Goal: Obtain resource: Obtain resource

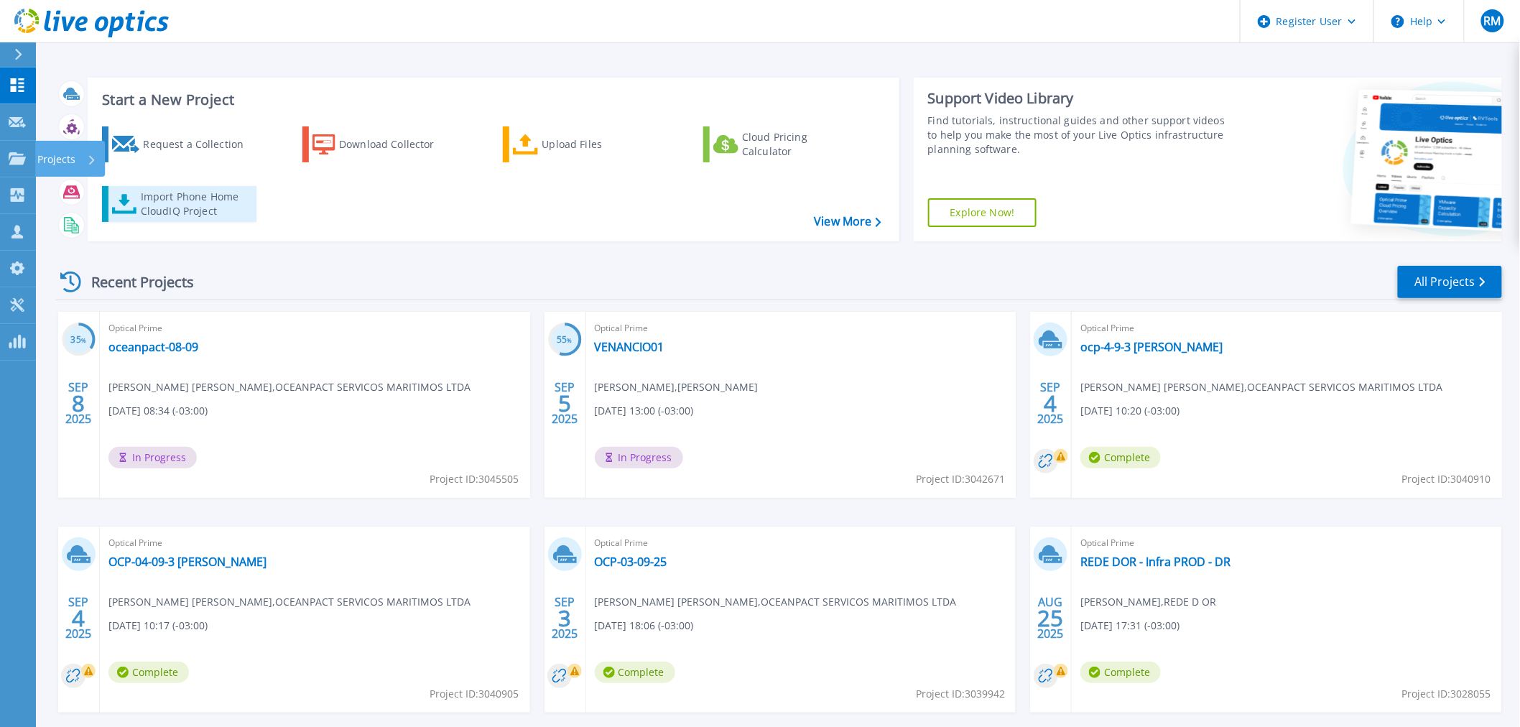
drag, startPoint x: 27, startPoint y: 156, endPoint x: 170, endPoint y: 190, distance: 146.9
click at [27, 156] on link "Projects Projects" at bounding box center [18, 159] width 36 height 37
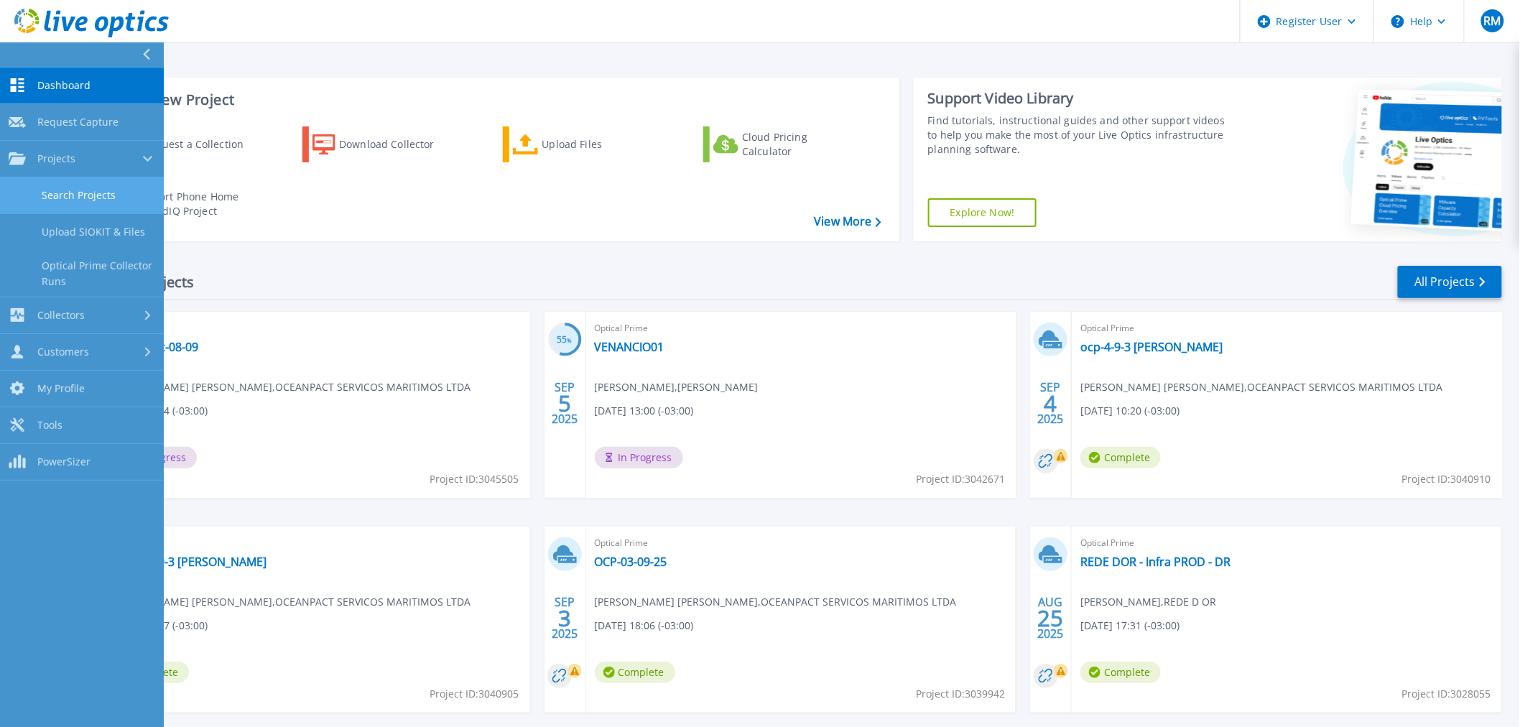
click at [86, 189] on link "Search Projects" at bounding box center [82, 195] width 164 height 37
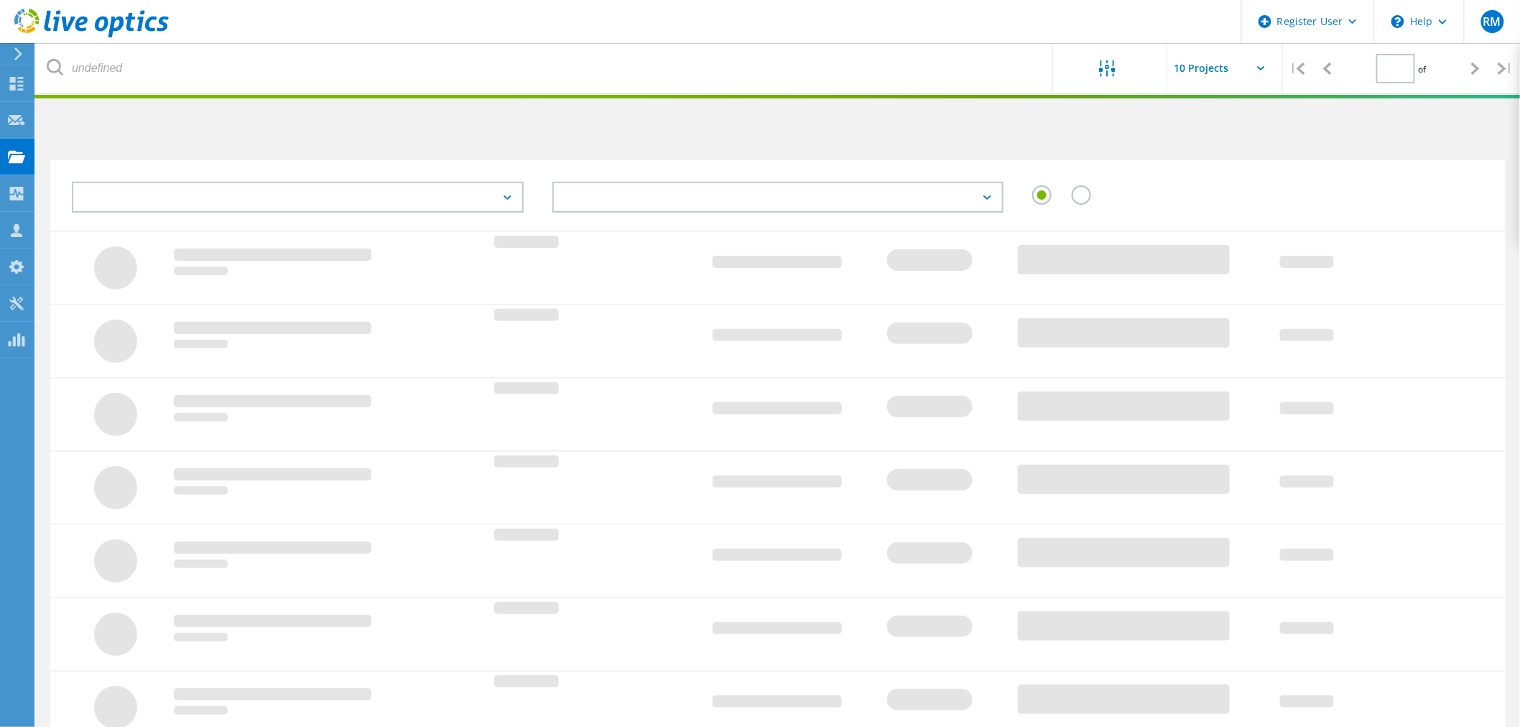
type input "1"
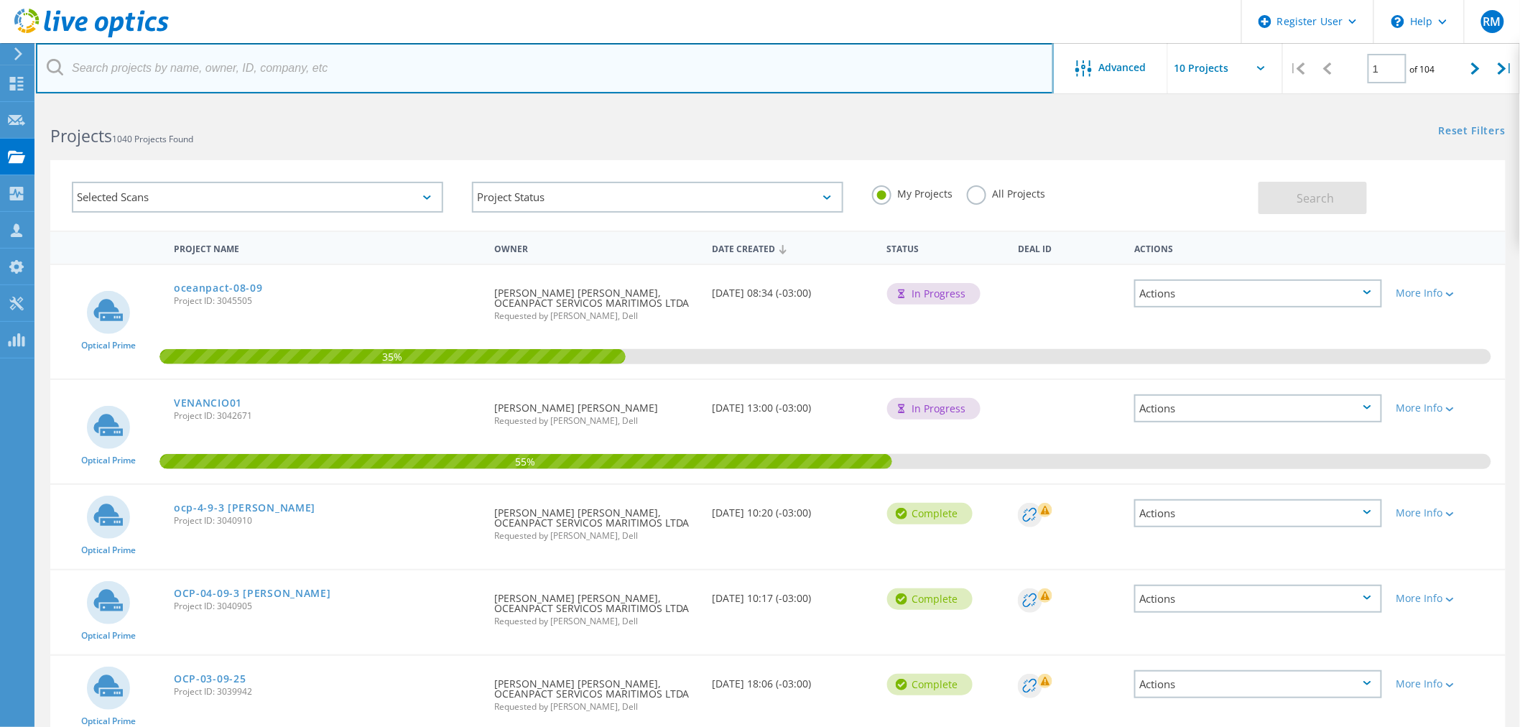
click at [255, 82] on input "text" at bounding box center [545, 68] width 1018 height 50
type input "rede"
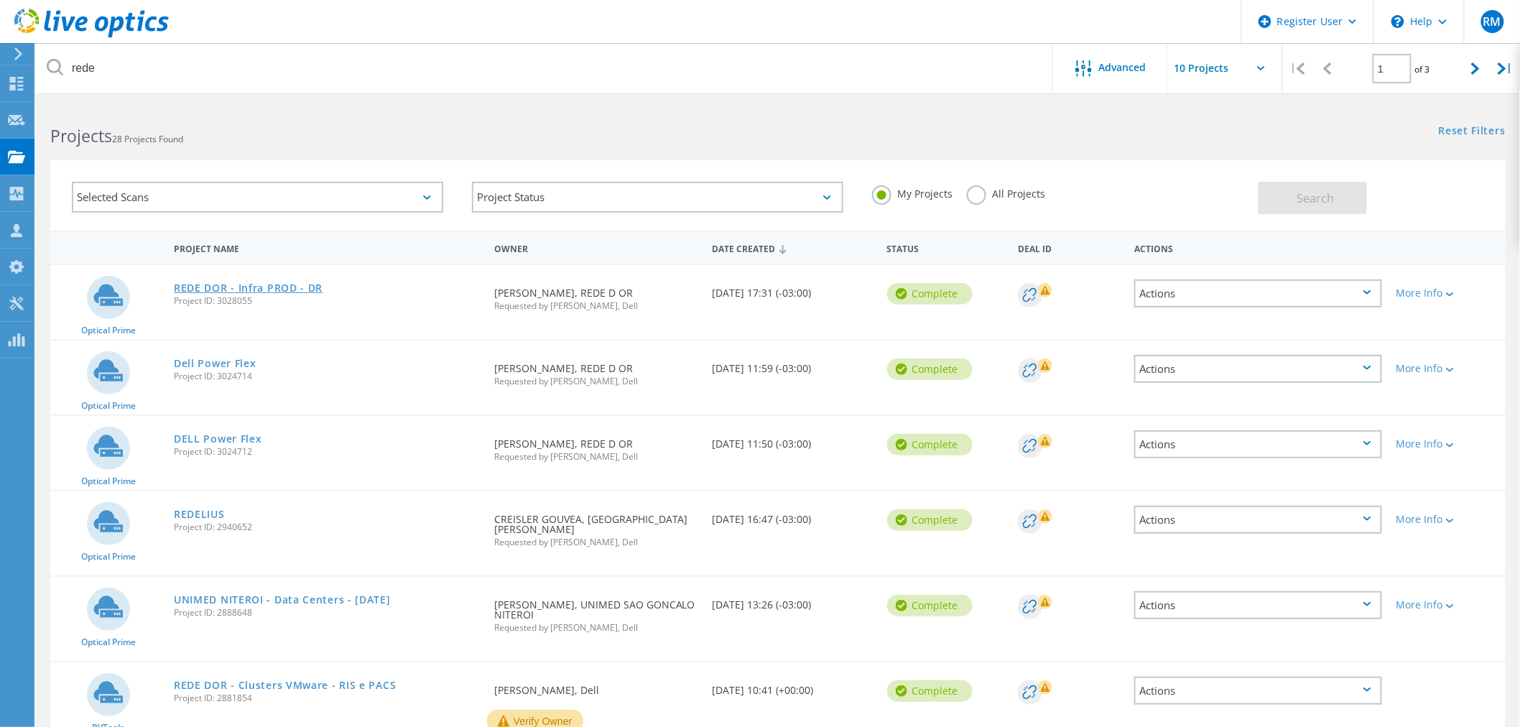
click at [281, 285] on link "REDE DOR - Infra PROD - DR" at bounding box center [248, 288] width 149 height 10
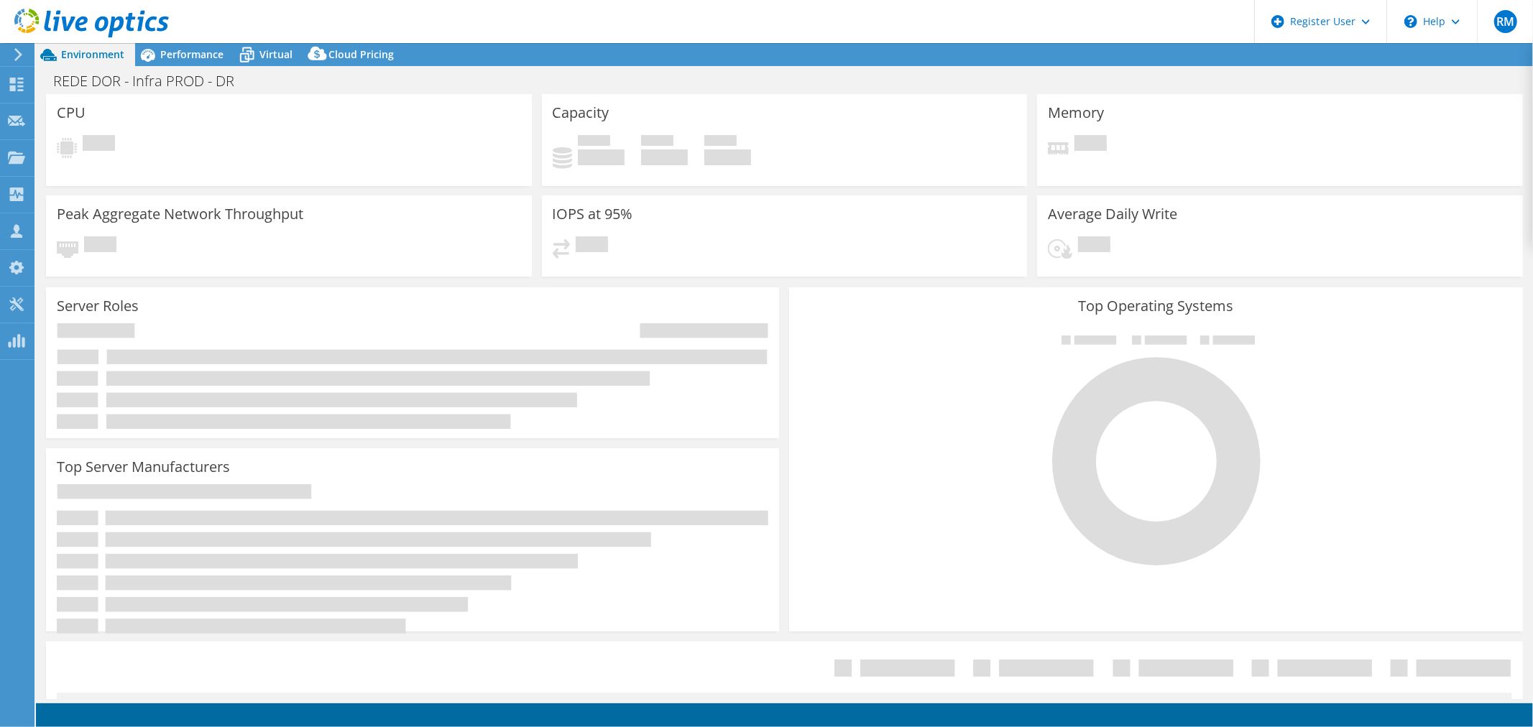
select select "USD"
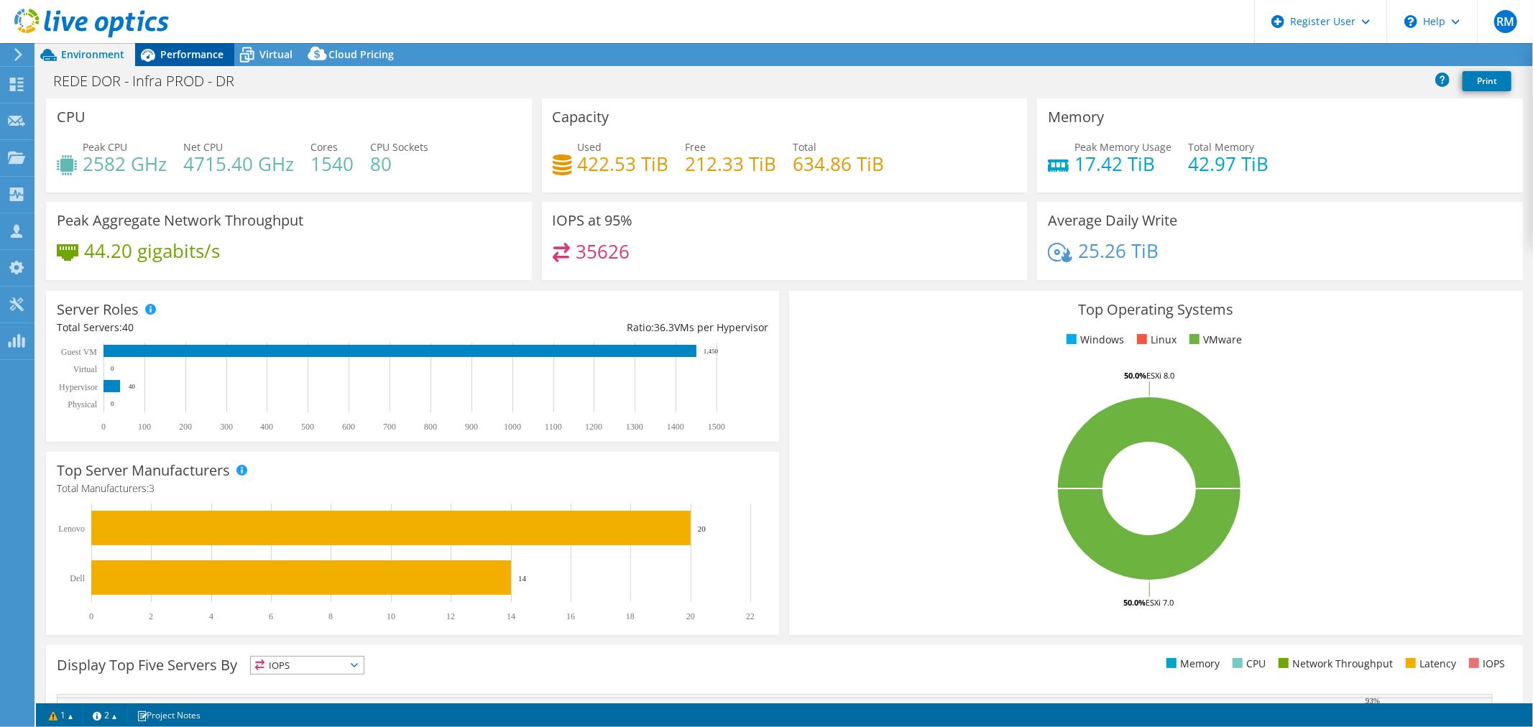
click at [152, 51] on icon at bounding box center [148, 55] width 14 height 13
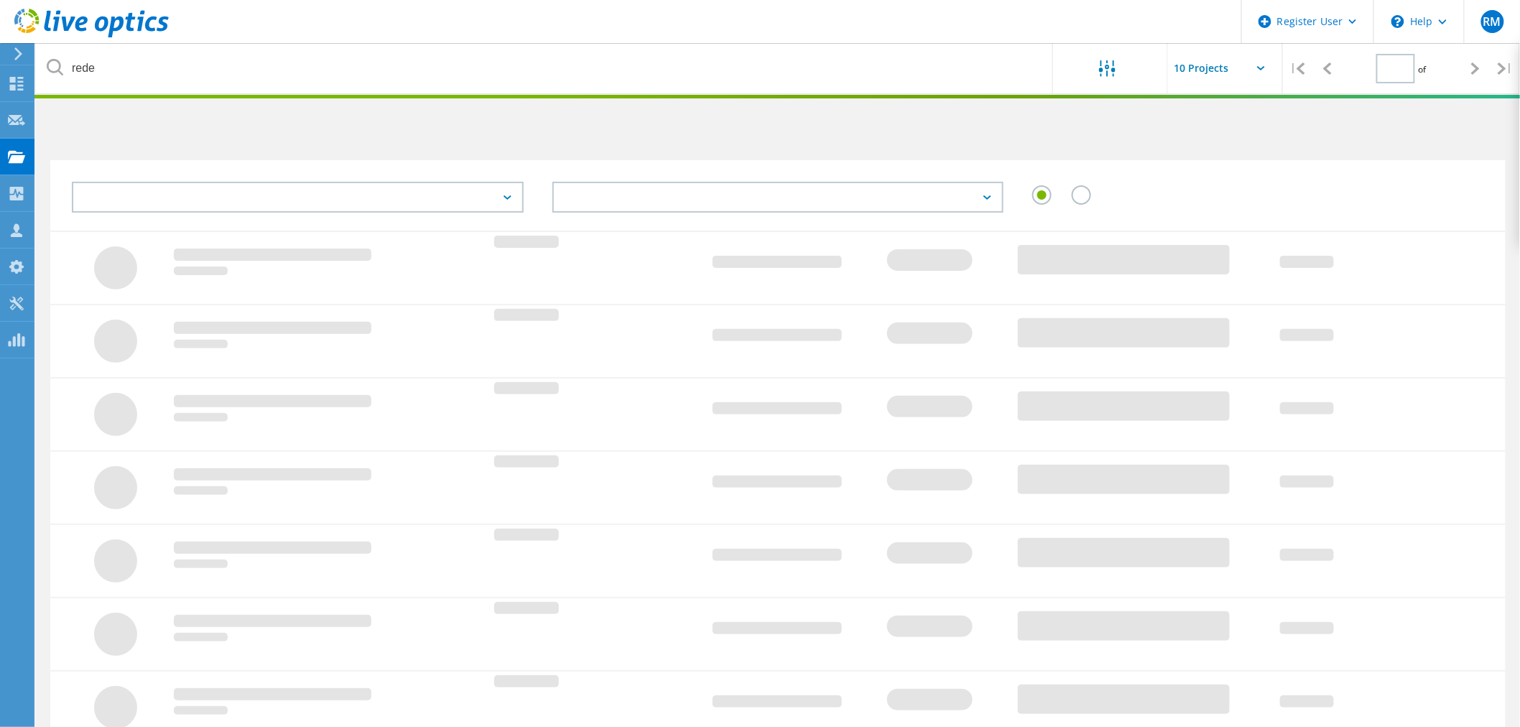
type input "1"
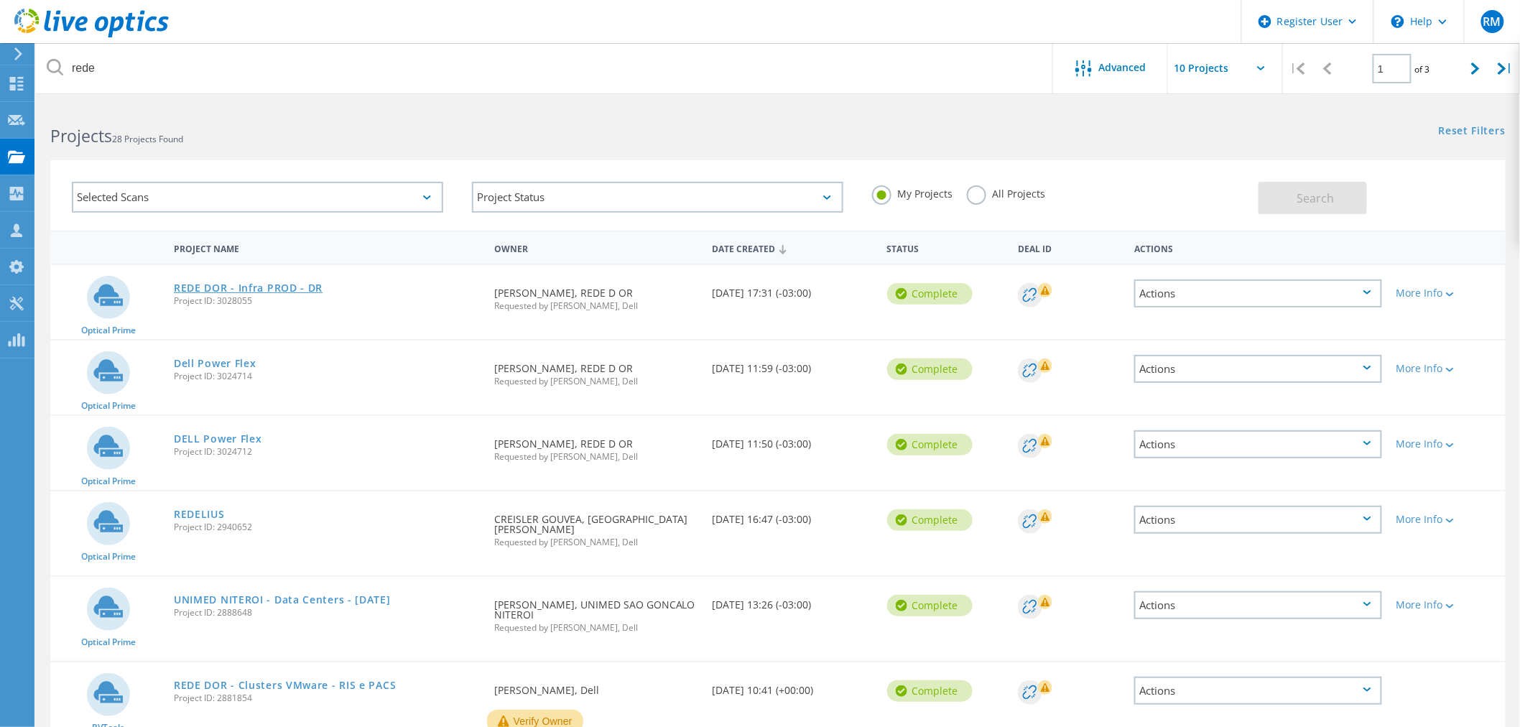
click at [219, 287] on link "REDE DOR - Infra PROD - DR" at bounding box center [248, 288] width 149 height 10
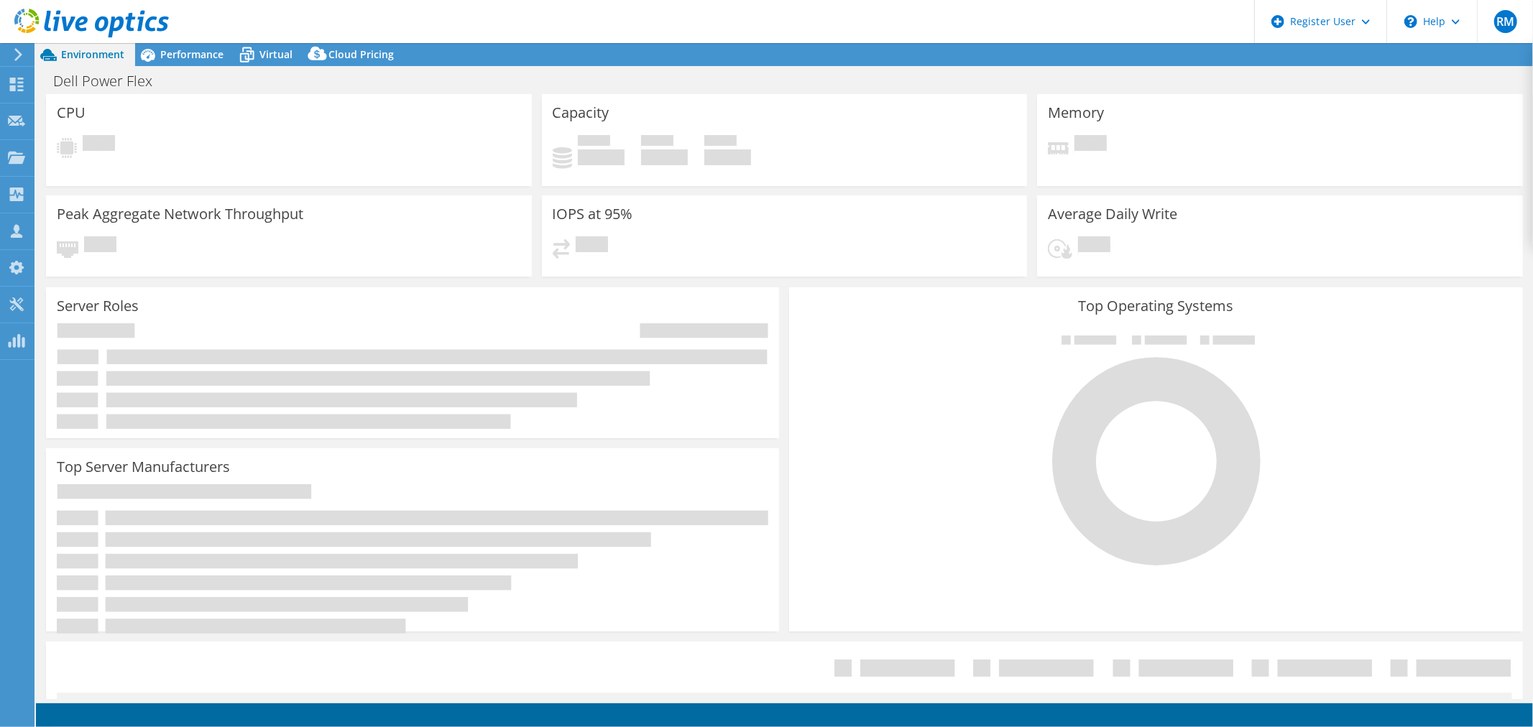
select select "USD"
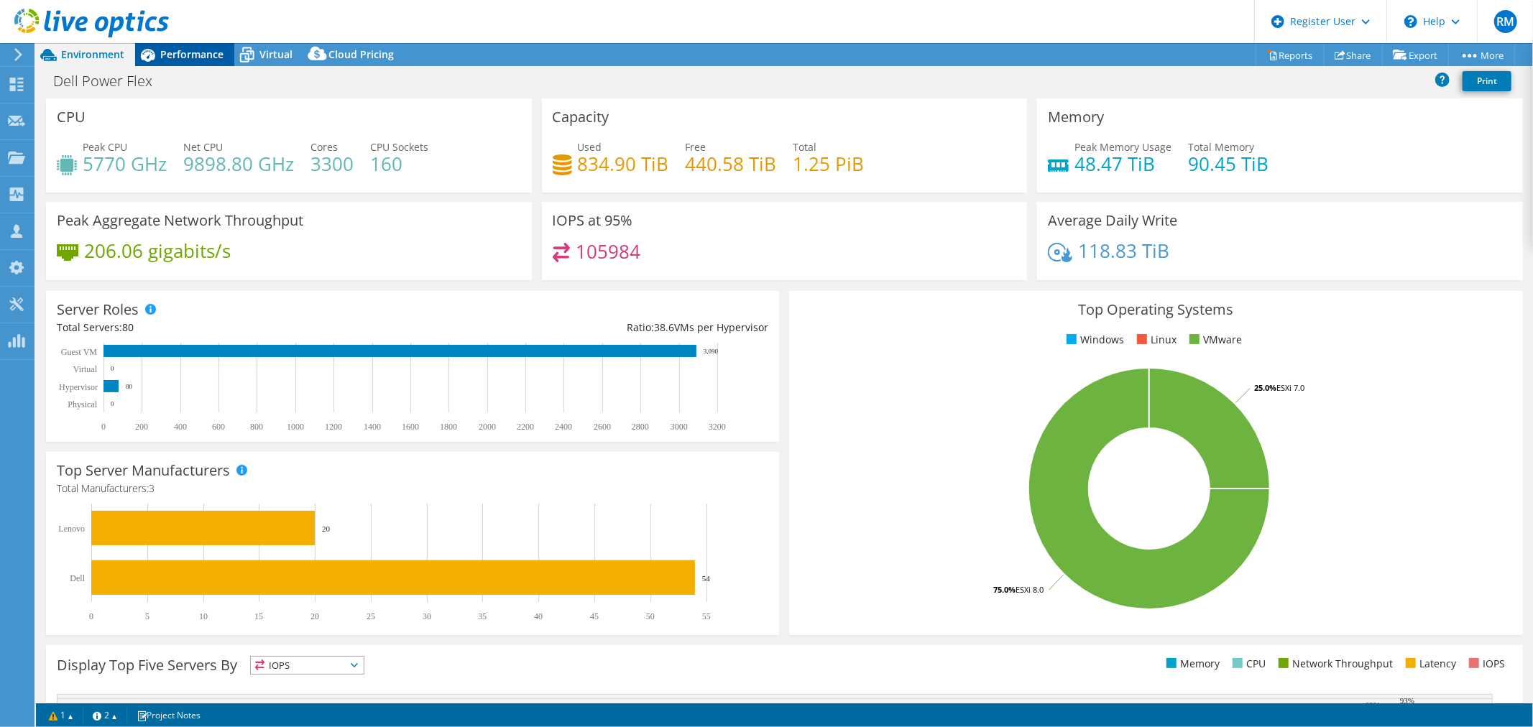
click at [184, 49] on span "Performance" at bounding box center [191, 54] width 63 height 14
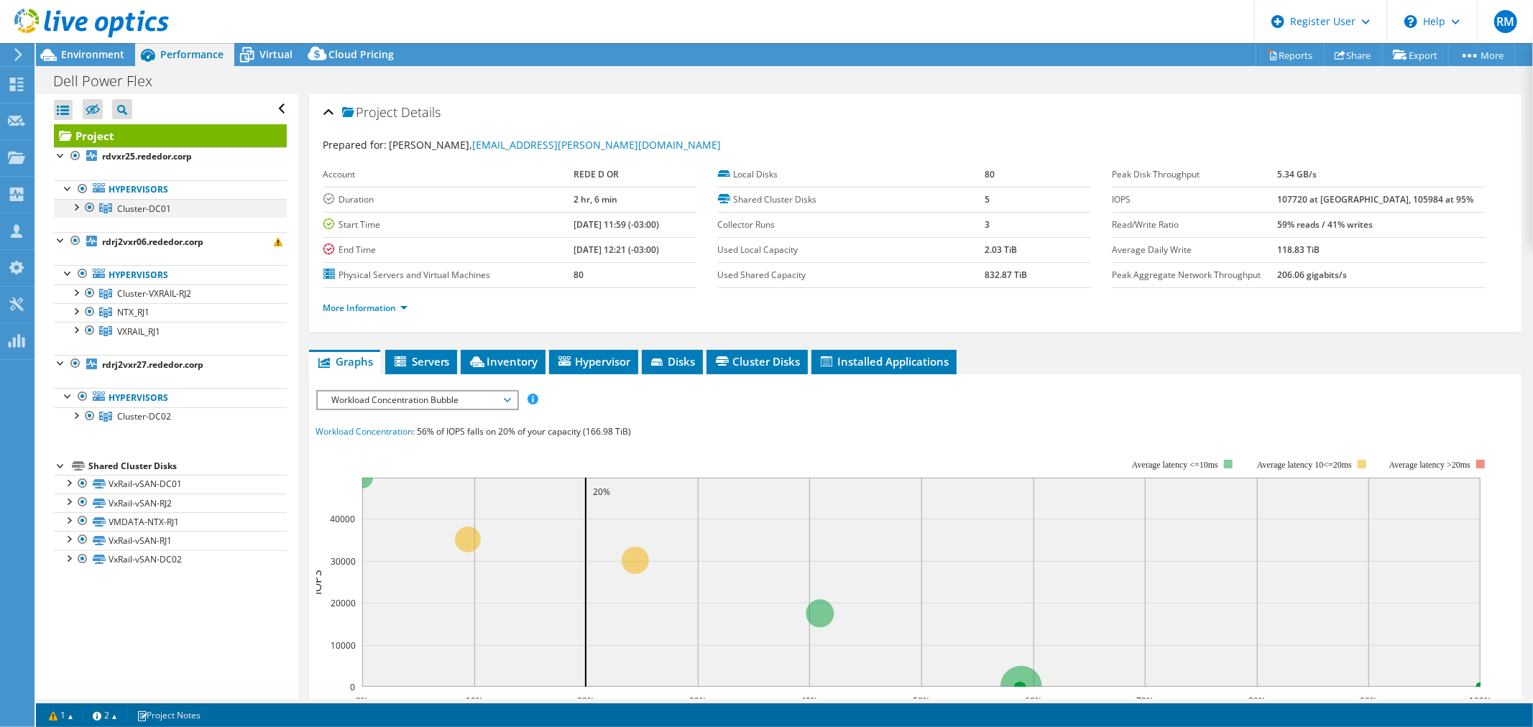
click at [92, 207] on div at bounding box center [90, 207] width 14 height 17
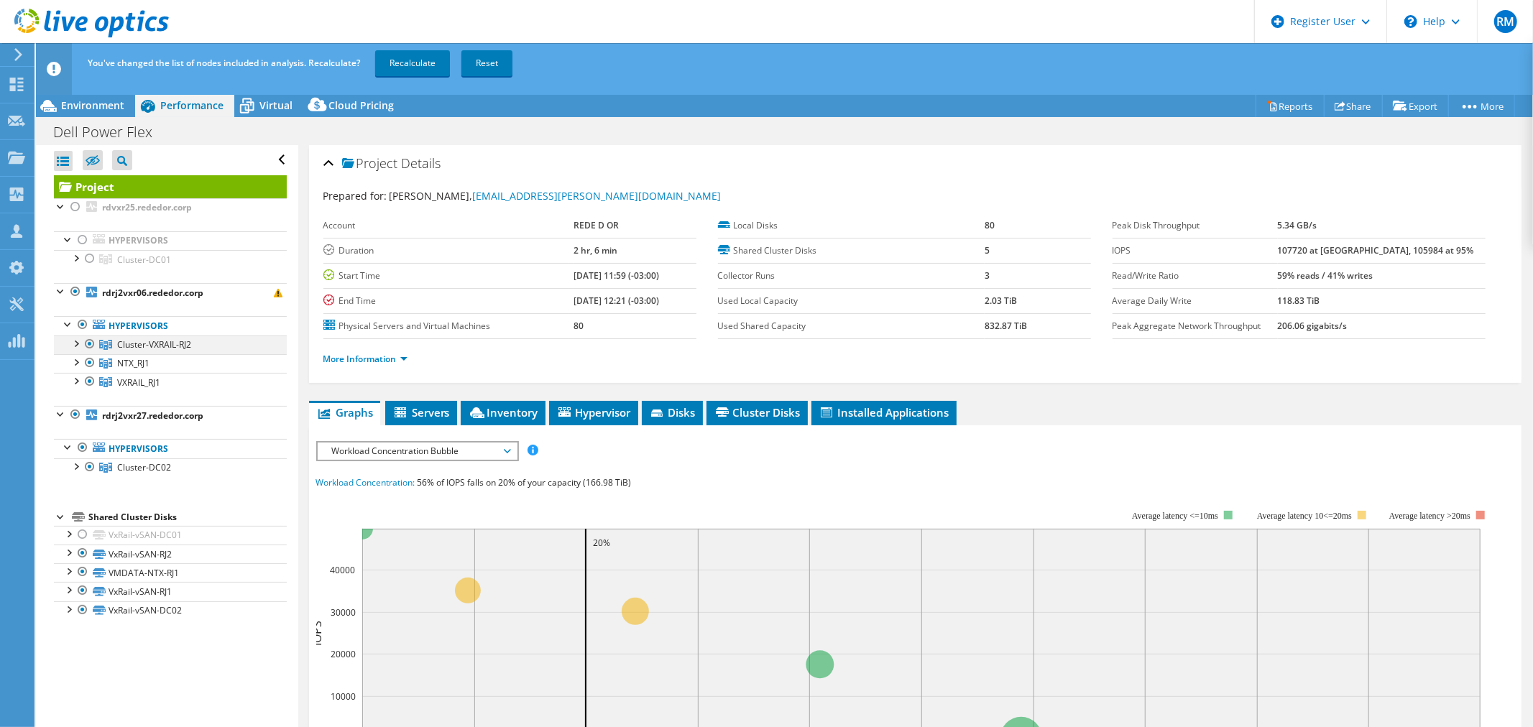
click at [88, 342] on div at bounding box center [90, 344] width 14 height 17
click at [77, 463] on div at bounding box center [75, 465] width 14 height 14
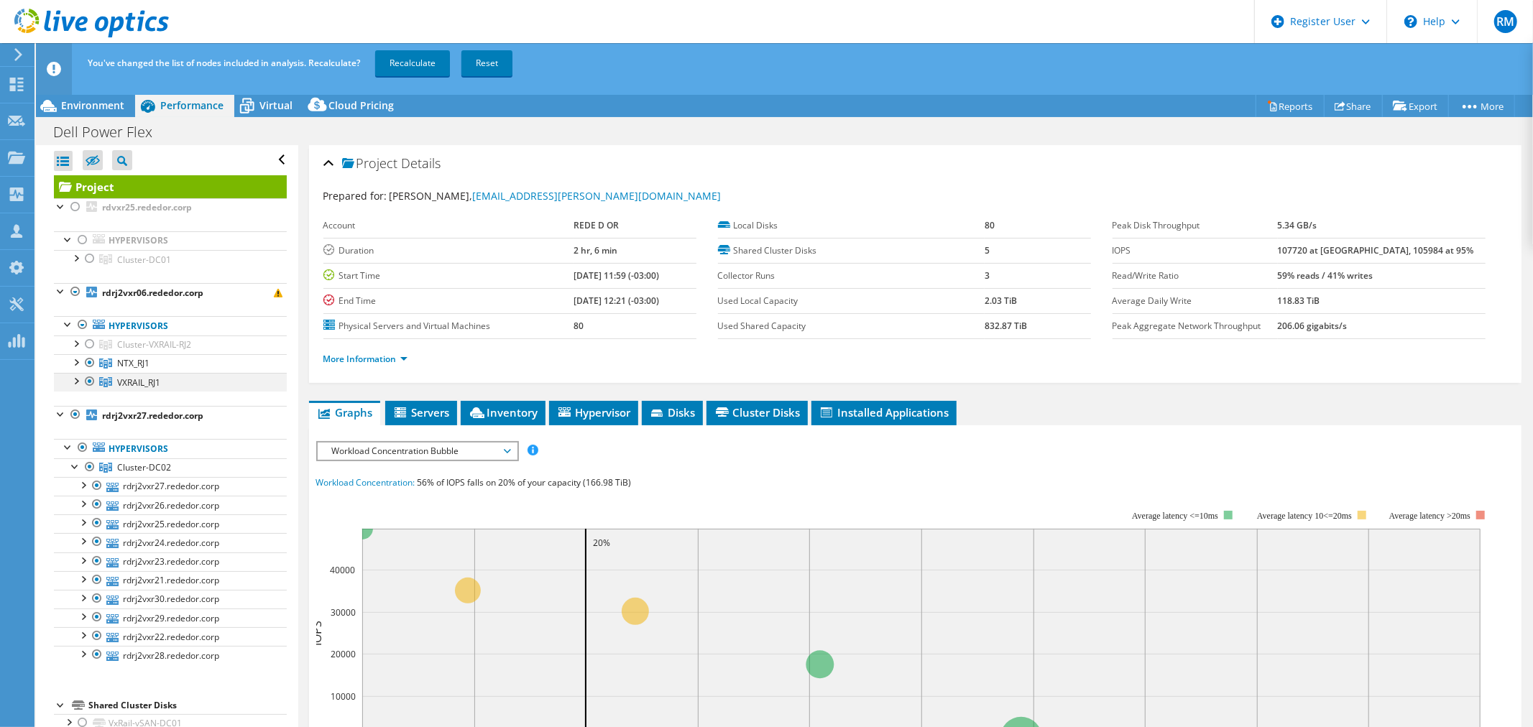
click at [77, 381] on div at bounding box center [75, 380] width 14 height 14
click at [70, 383] on div at bounding box center [75, 380] width 14 height 14
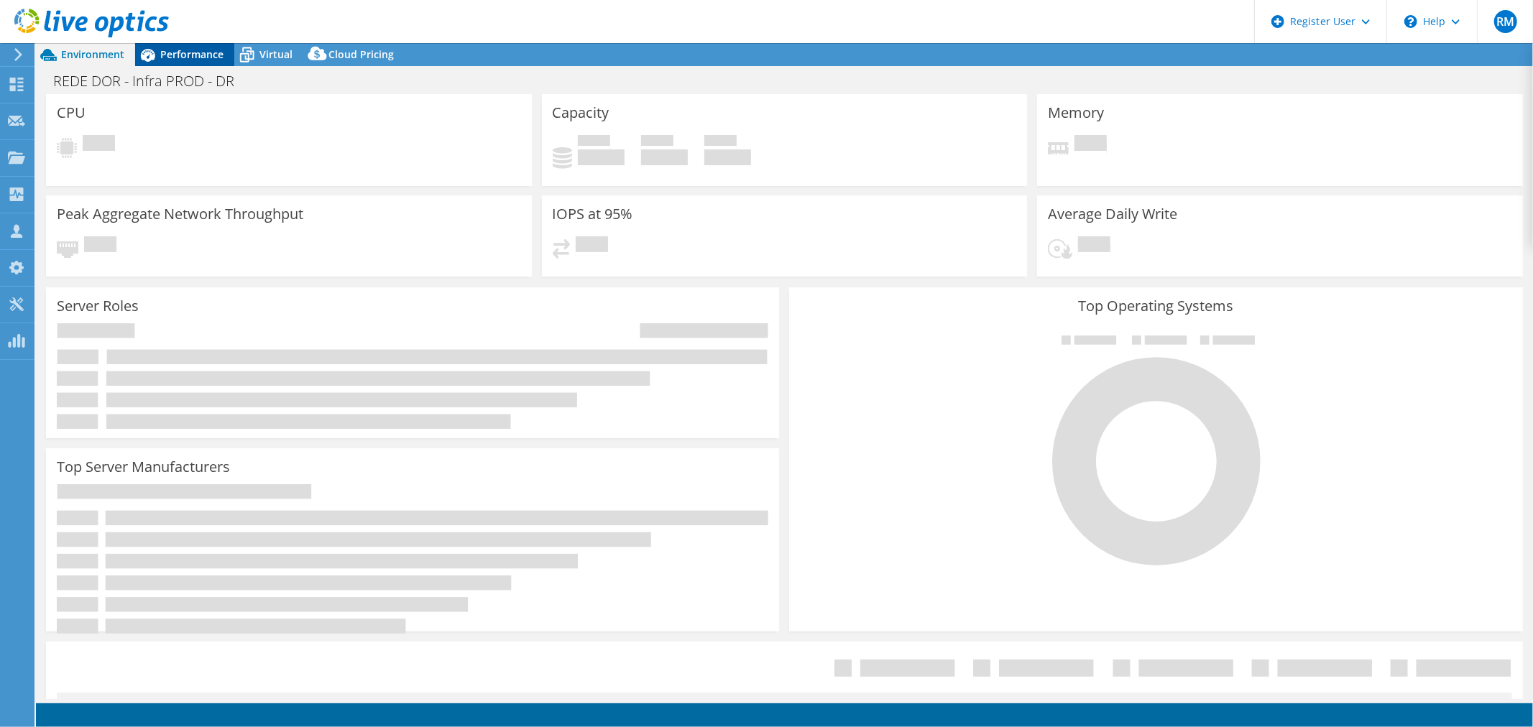
click at [198, 54] on span "Performance" at bounding box center [191, 54] width 63 height 14
select select "USD"
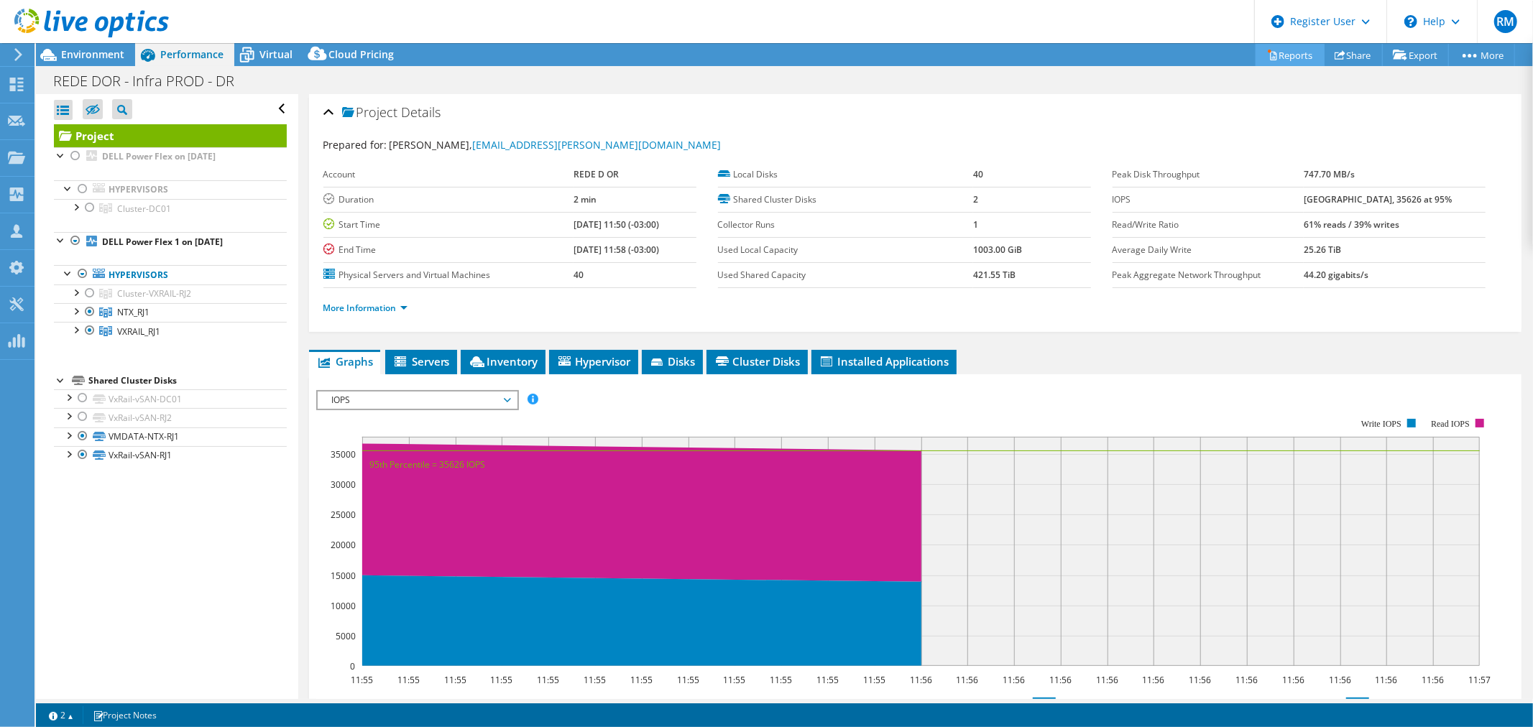
click at [1267, 58] on icon at bounding box center [1272, 55] width 11 height 11
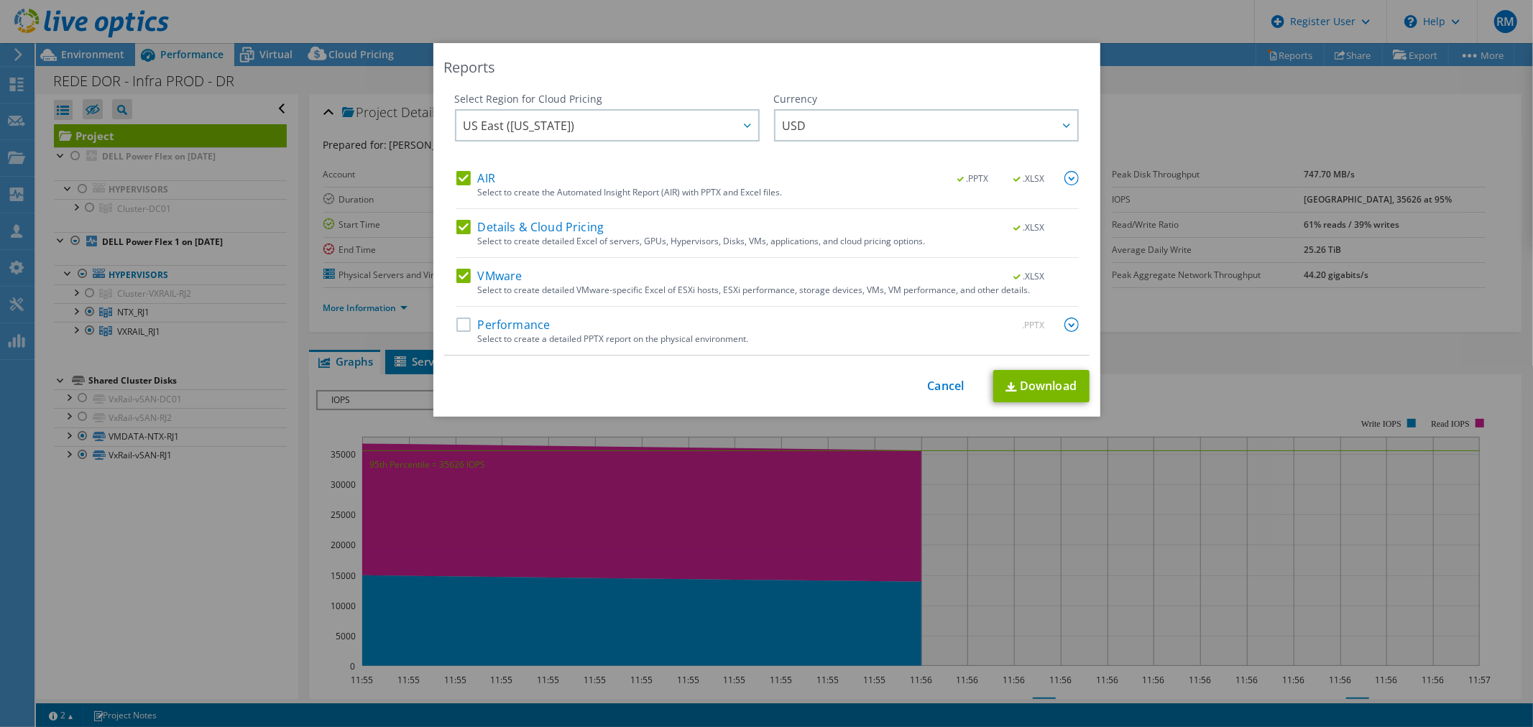
click at [456, 329] on label "Performance" at bounding box center [503, 325] width 94 height 14
click at [0, 0] on input "Performance" at bounding box center [0, 0] width 0 height 0
click at [1065, 321] on img at bounding box center [1071, 325] width 14 height 14
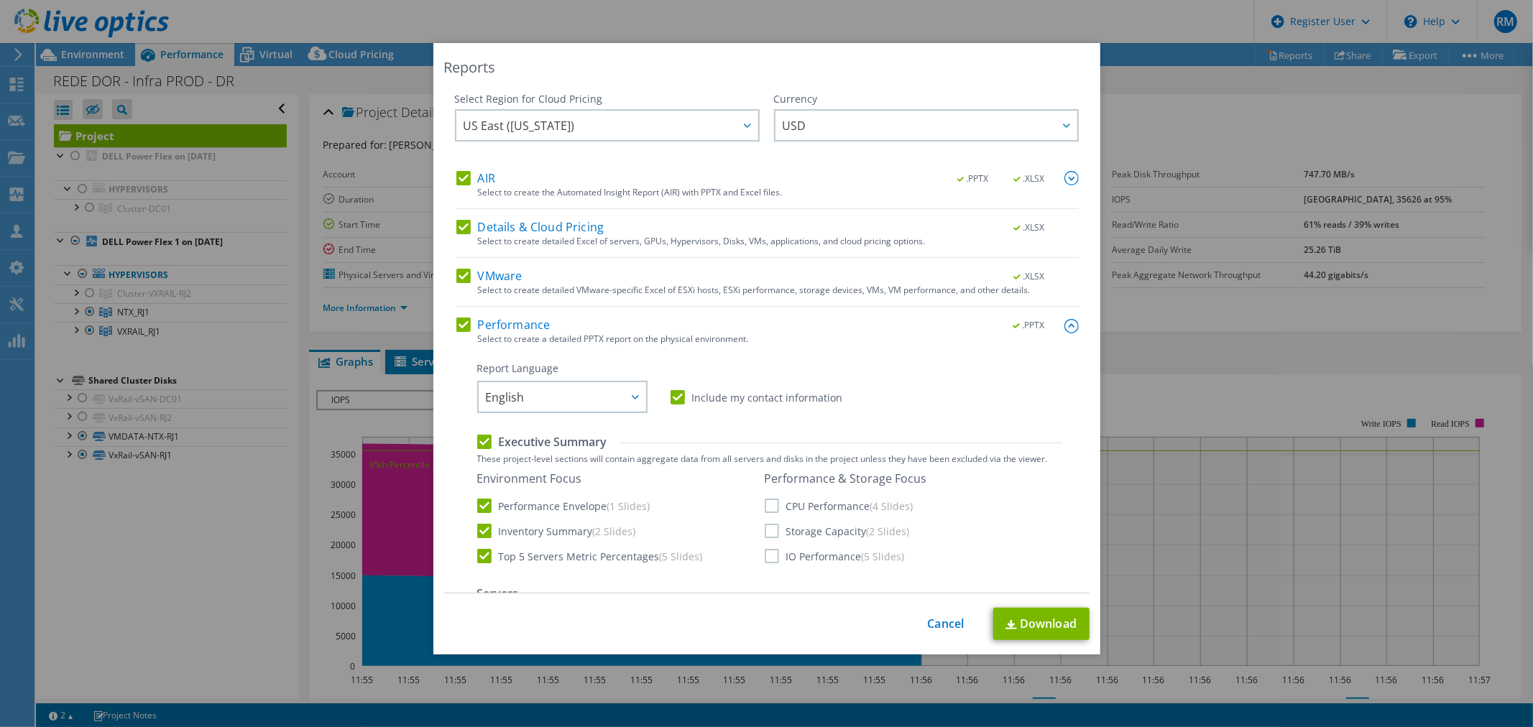
click at [765, 504] on label "CPU Performance (4 Slides)" at bounding box center [839, 506] width 149 height 14
click at [0, 0] on input "CPU Performance (4 Slides)" at bounding box center [0, 0] width 0 height 0
click at [765, 534] on label "Storage Capacity (2 Slides)" at bounding box center [837, 531] width 145 height 14
click at [0, 0] on input "Storage Capacity (2 Slides)" at bounding box center [0, 0] width 0 height 0
click at [765, 561] on label "IO Performance (5 Slides)" at bounding box center [835, 556] width 140 height 14
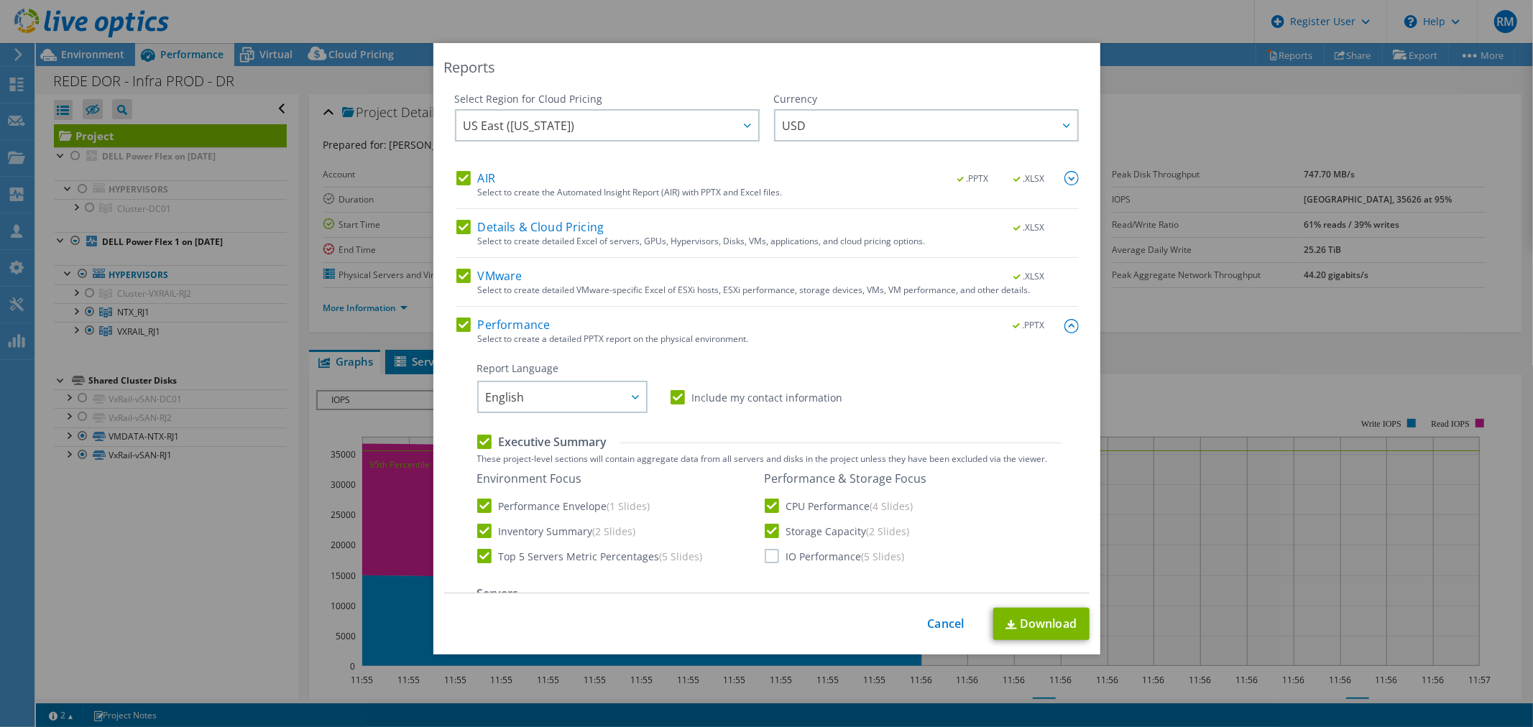
click at [0, 0] on input "IO Performance (5 Slides)" at bounding box center [0, 0] width 0 height 0
click at [647, 126] on span "US East ([US_STATE])" at bounding box center [610, 125] width 295 height 29
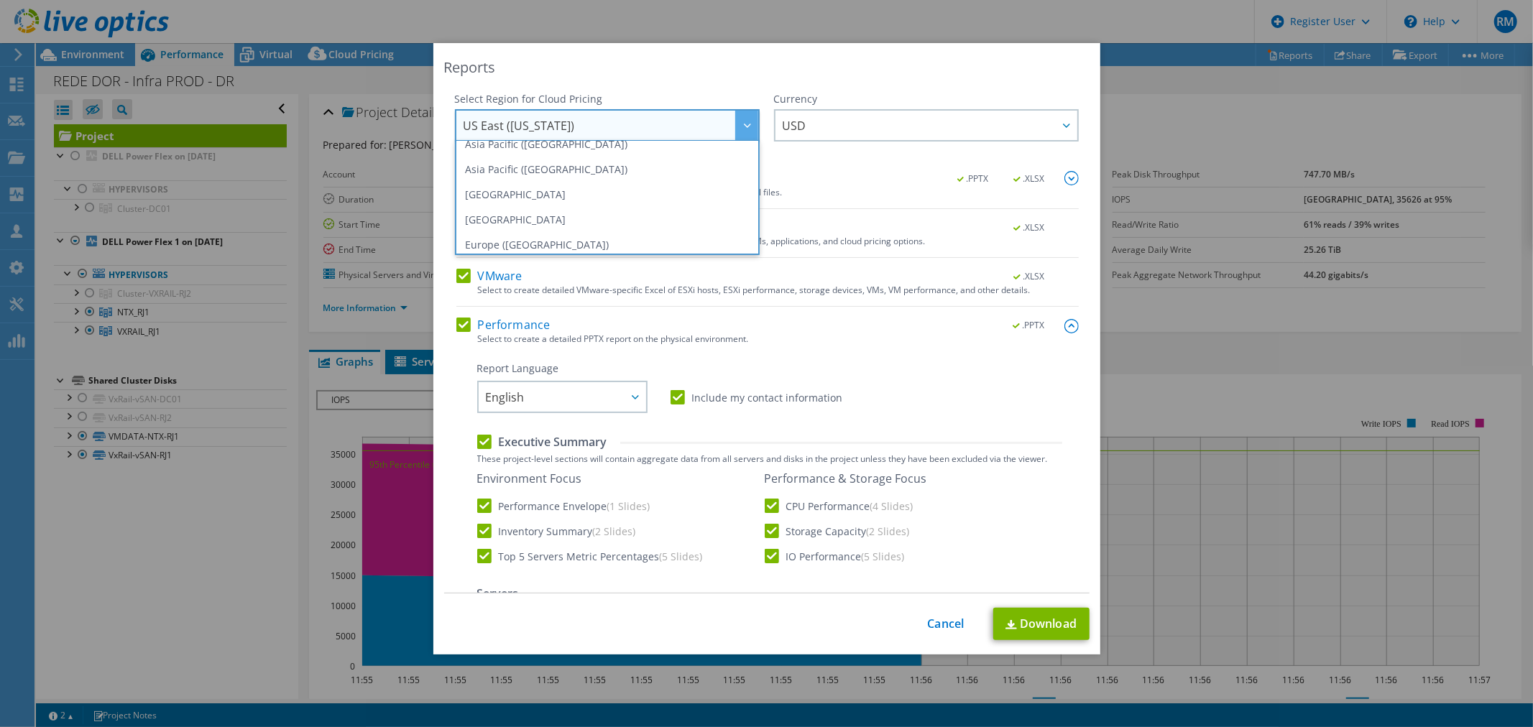
scroll to position [194, 0]
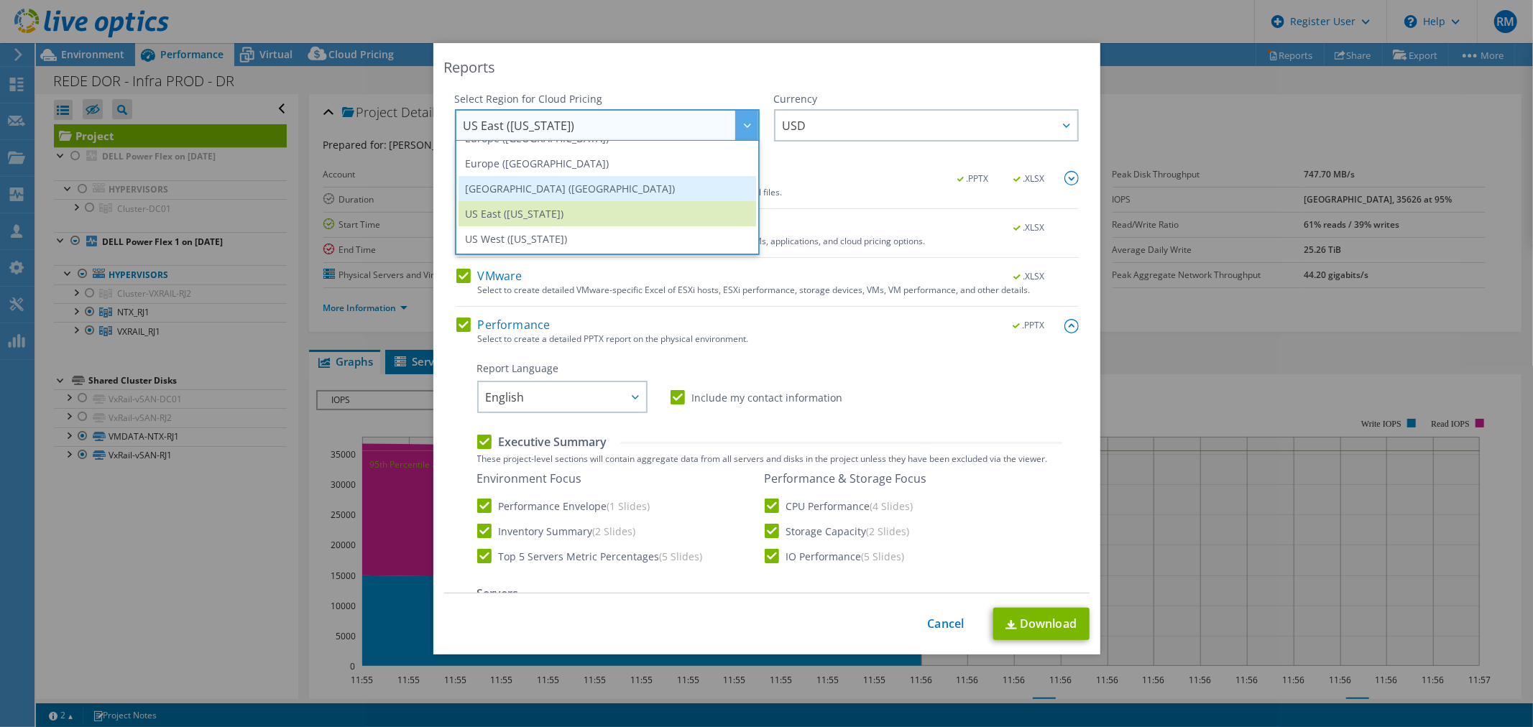
click at [622, 188] on li "[GEOGRAPHIC_DATA] ([GEOGRAPHIC_DATA])" at bounding box center [606, 188] width 297 height 25
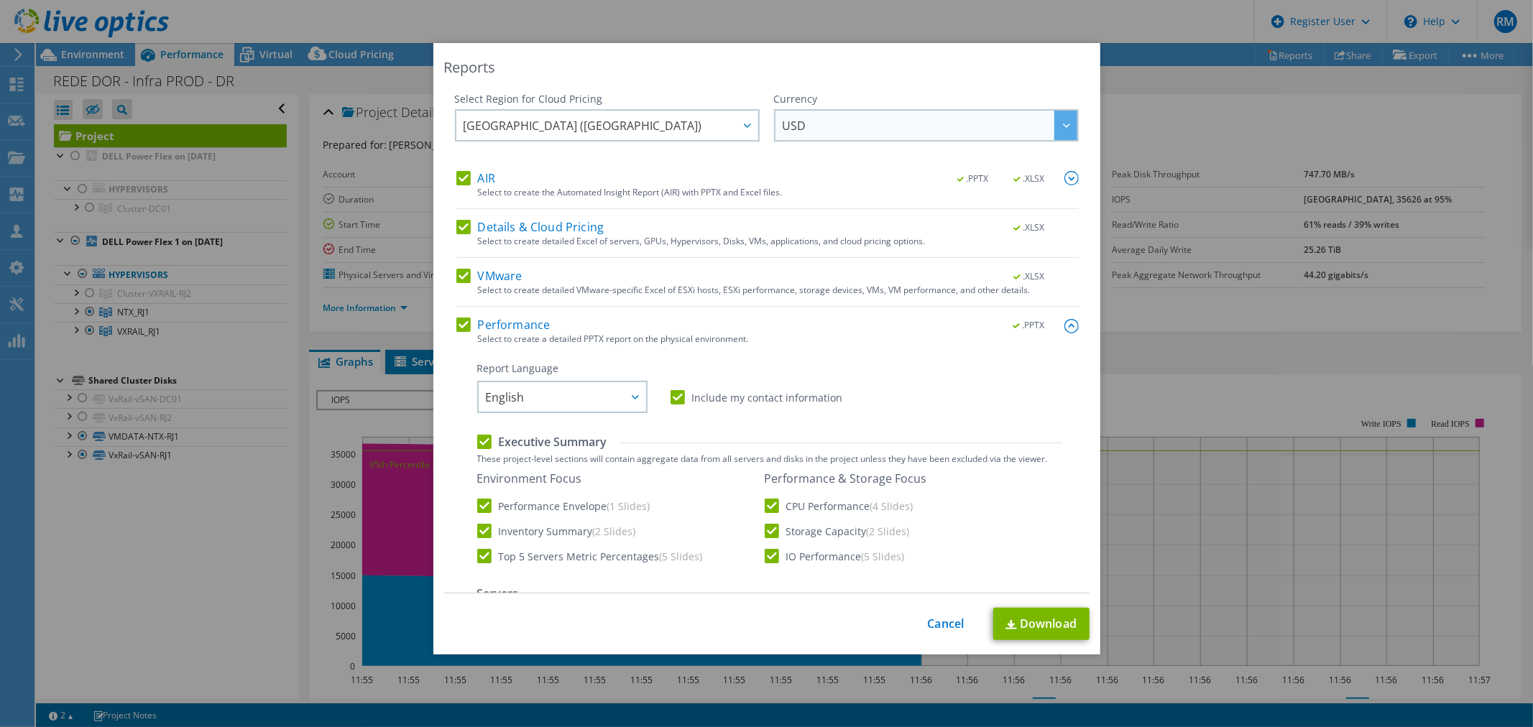
click at [800, 120] on span "USD" at bounding box center [929, 125] width 295 height 29
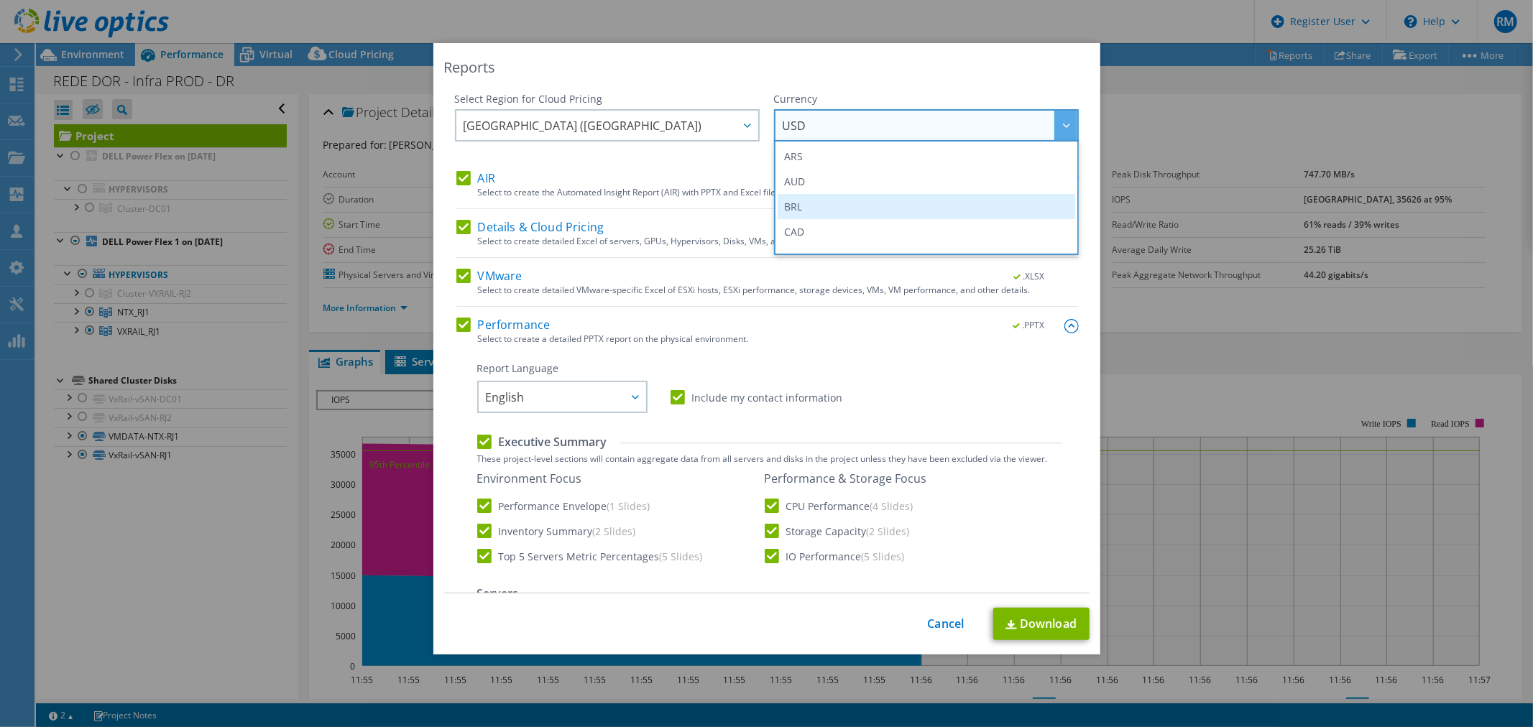
click at [784, 205] on li "BRL" at bounding box center [925, 206] width 297 height 25
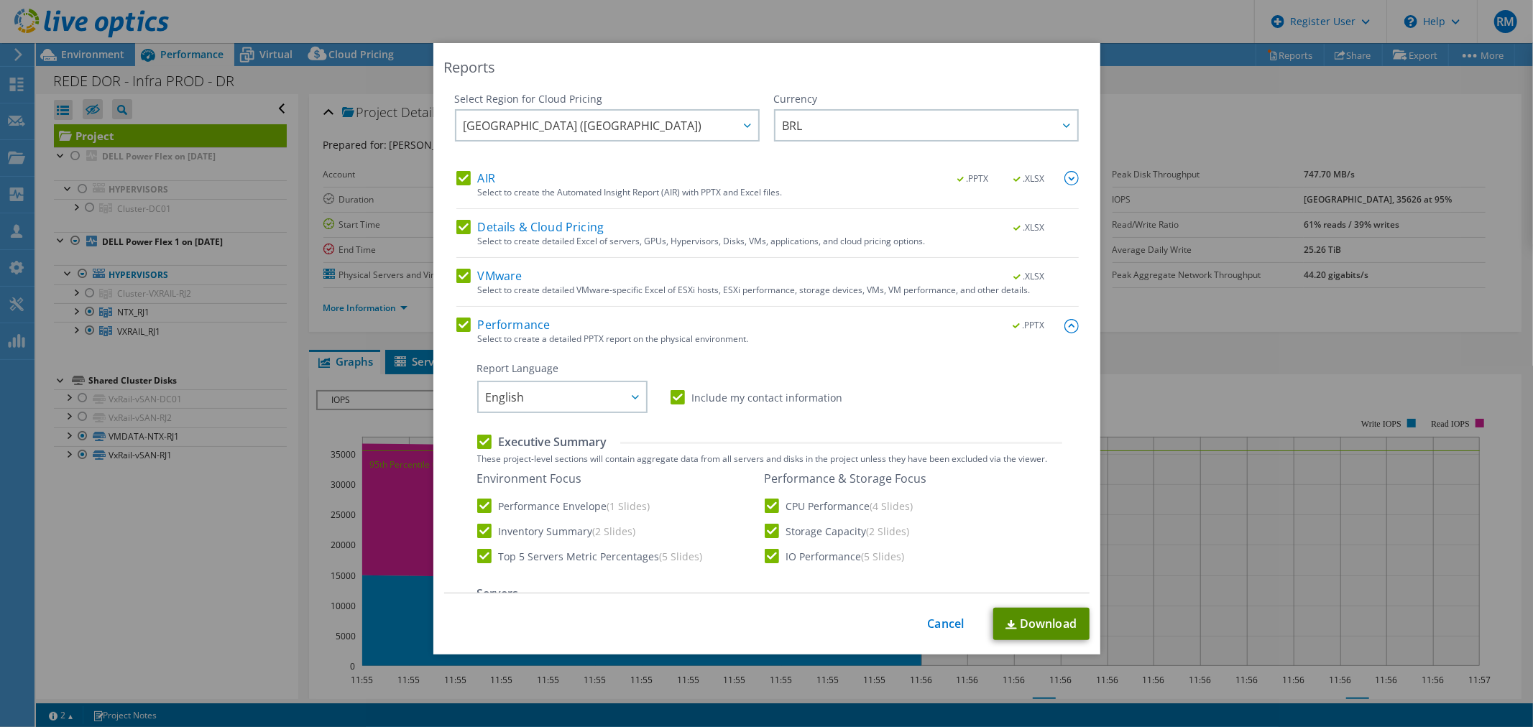
click at [1032, 623] on link "Download" at bounding box center [1041, 624] width 96 height 32
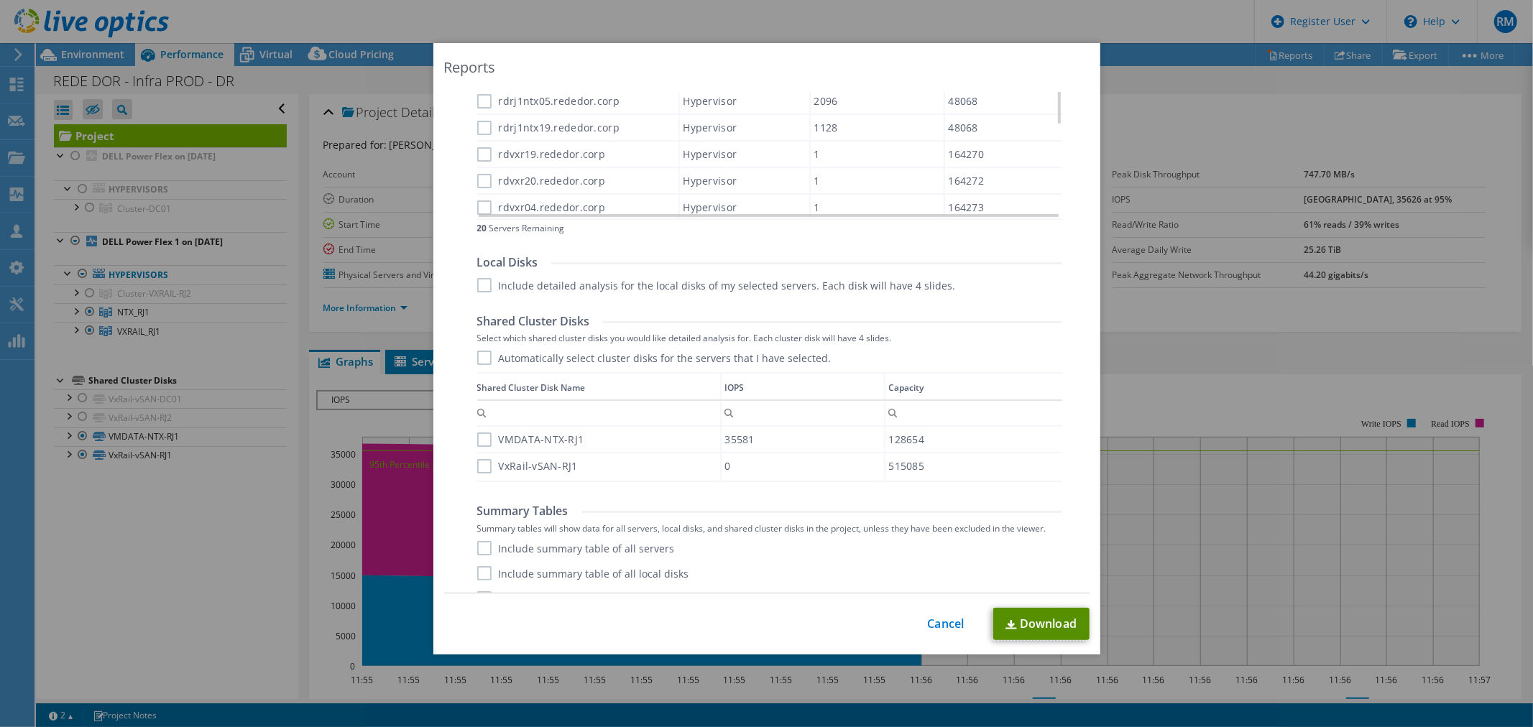
scroll to position [708, 0]
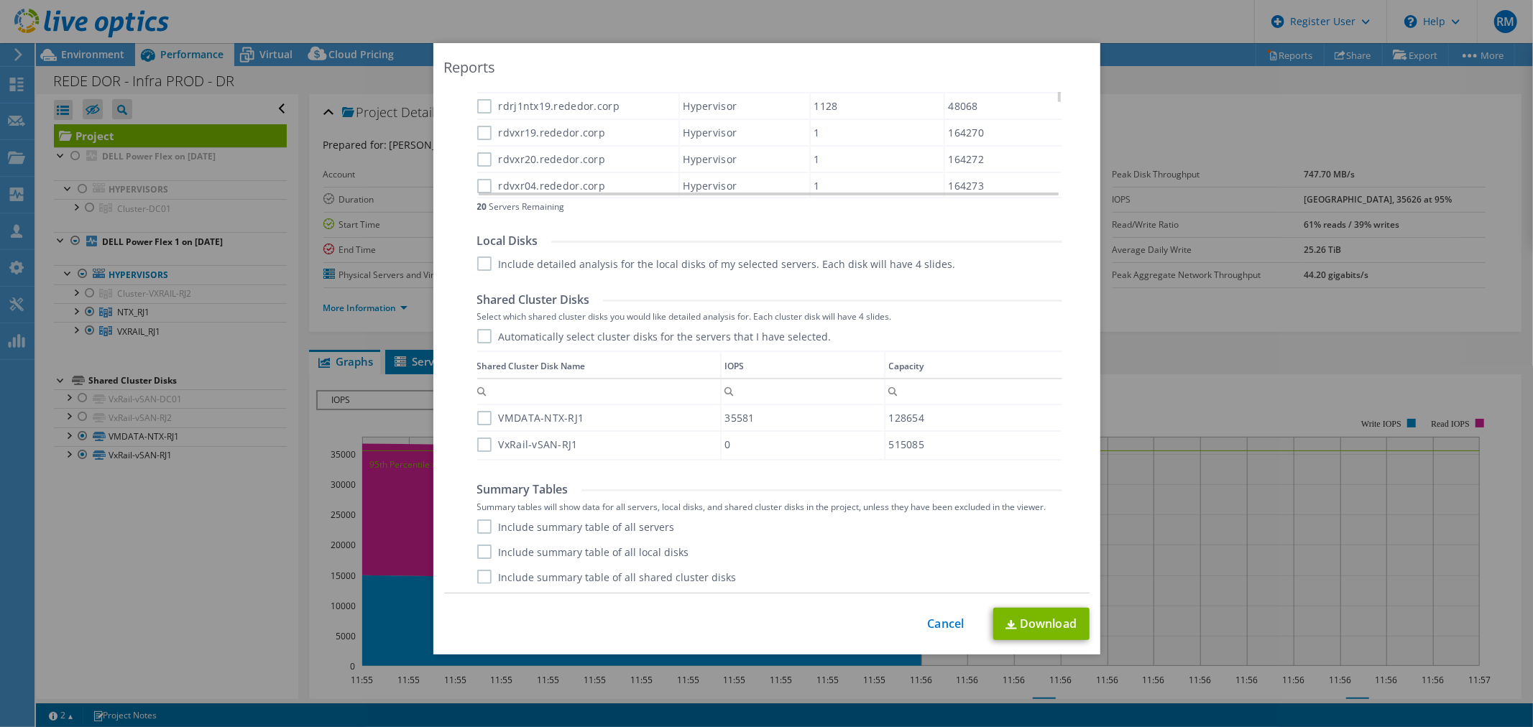
click at [562, 522] on label "Include summary table of all servers" at bounding box center [576, 526] width 198 height 14
click at [0, 0] on input "Include summary table of all servers" at bounding box center [0, 0] width 0 height 0
click at [1030, 619] on link "Download" at bounding box center [1041, 624] width 96 height 32
click at [1356, 450] on div "Reports Select Region for Cloud Pricing Asia Pacific ([GEOGRAPHIC_DATA]) [GEOGR…" at bounding box center [766, 363] width 1533 height 641
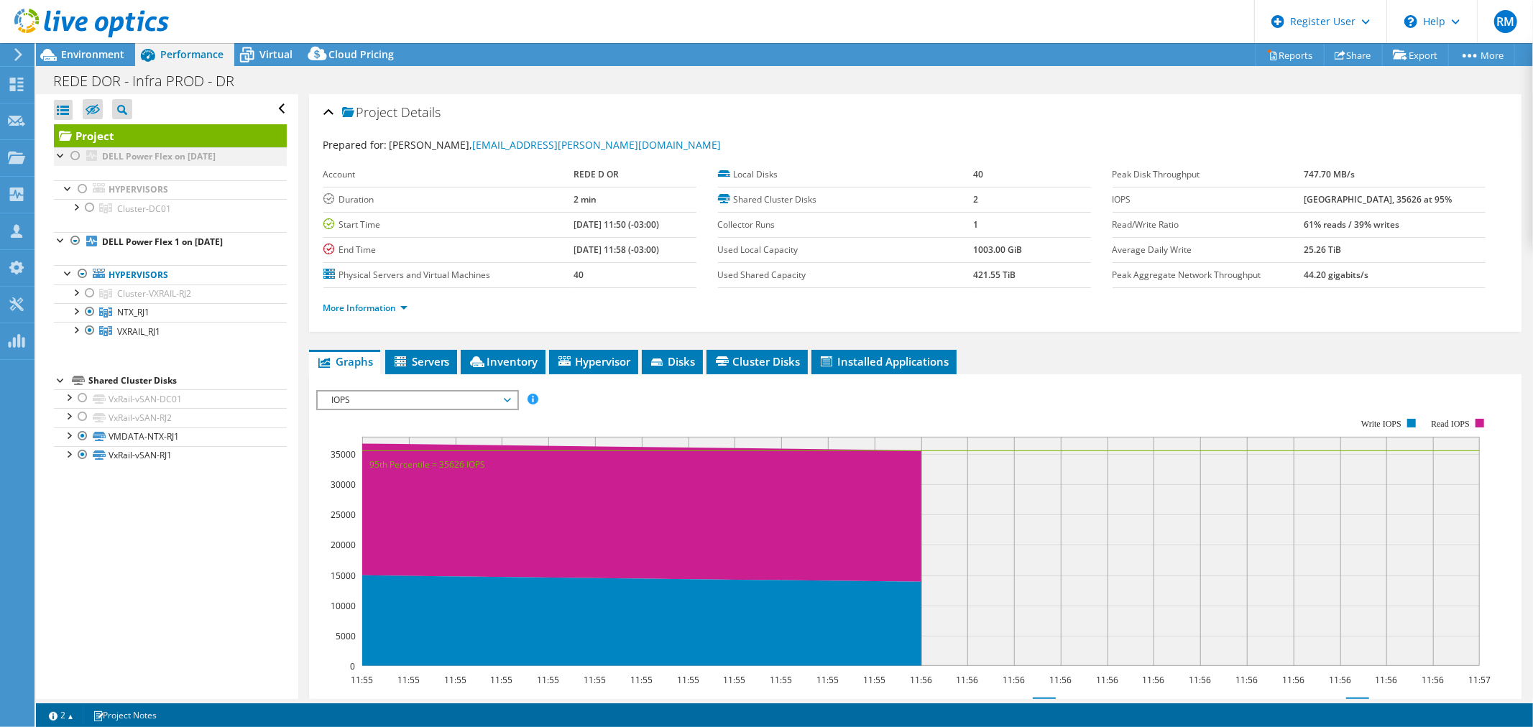
click at [73, 158] on div at bounding box center [75, 155] width 14 height 17
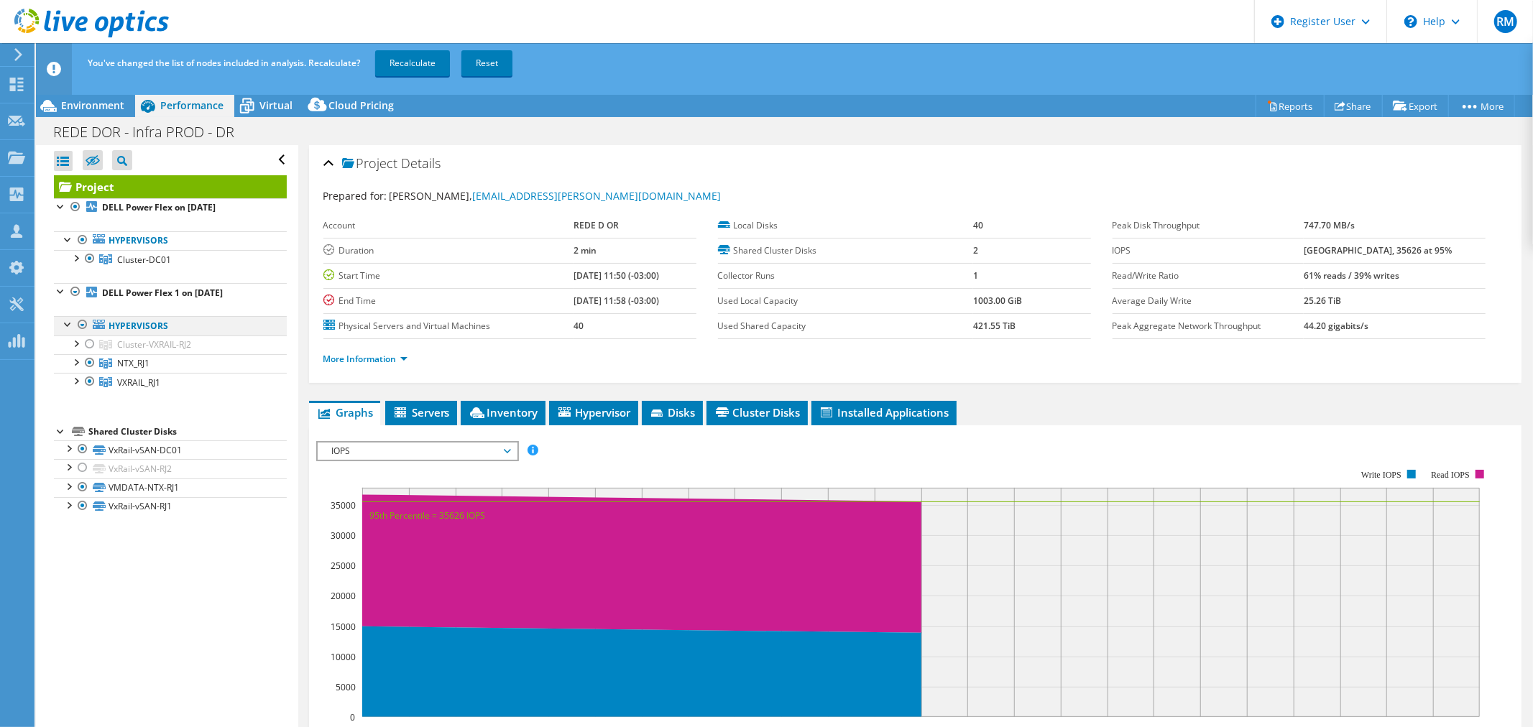
click at [81, 324] on div at bounding box center [82, 324] width 14 height 17
click at [92, 368] on div at bounding box center [90, 362] width 14 height 17
click at [92, 381] on div at bounding box center [90, 381] width 14 height 17
click at [400, 65] on link "Recalculate" at bounding box center [412, 63] width 75 height 26
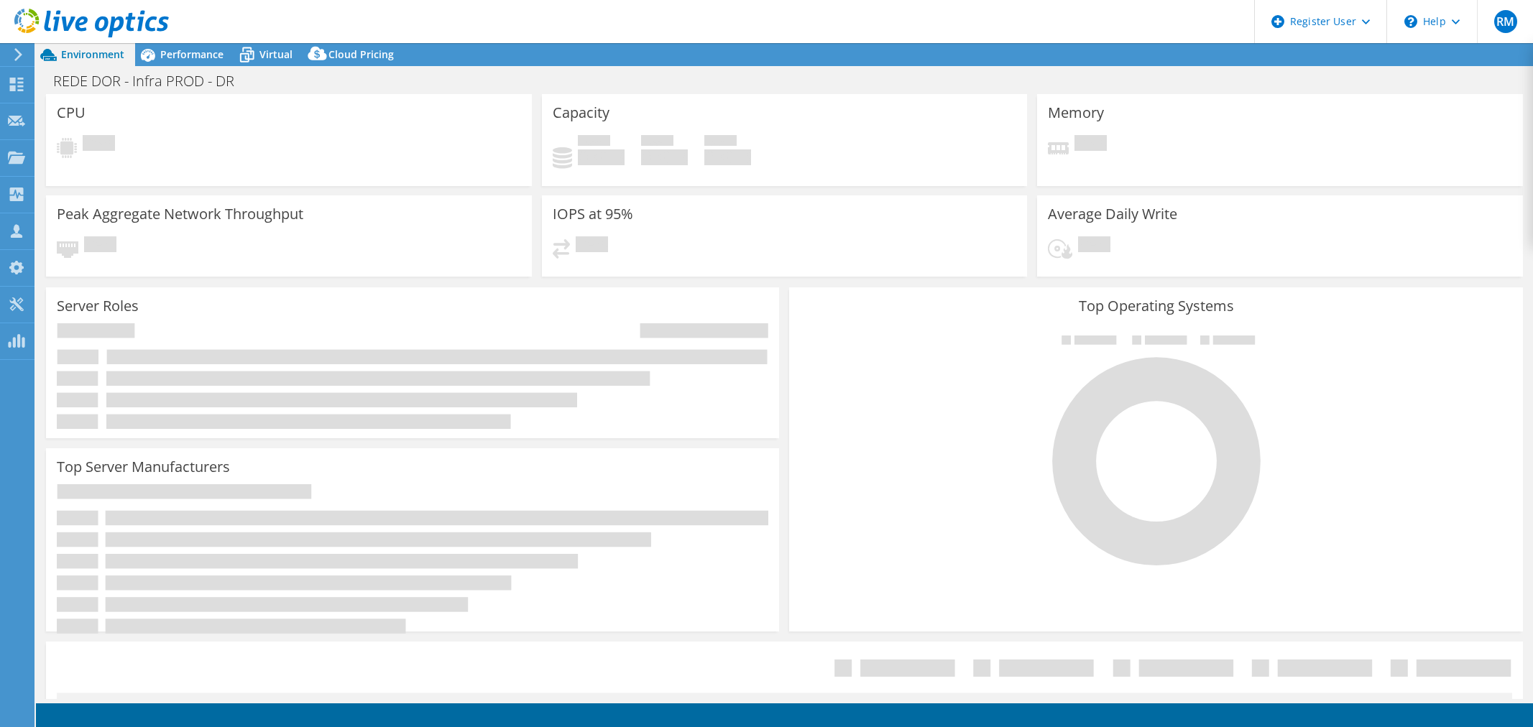
select select "USD"
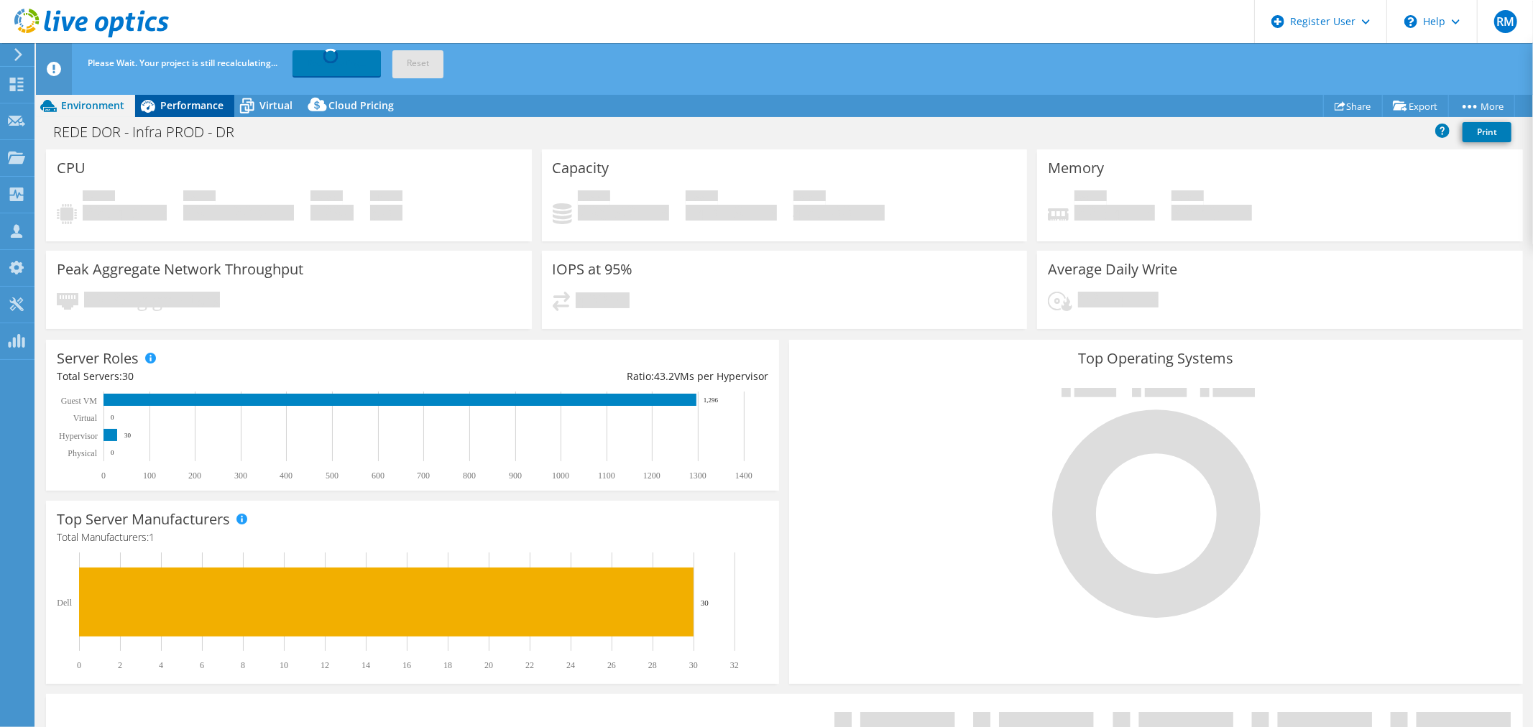
click at [170, 96] on div "Performance" at bounding box center [184, 105] width 99 height 23
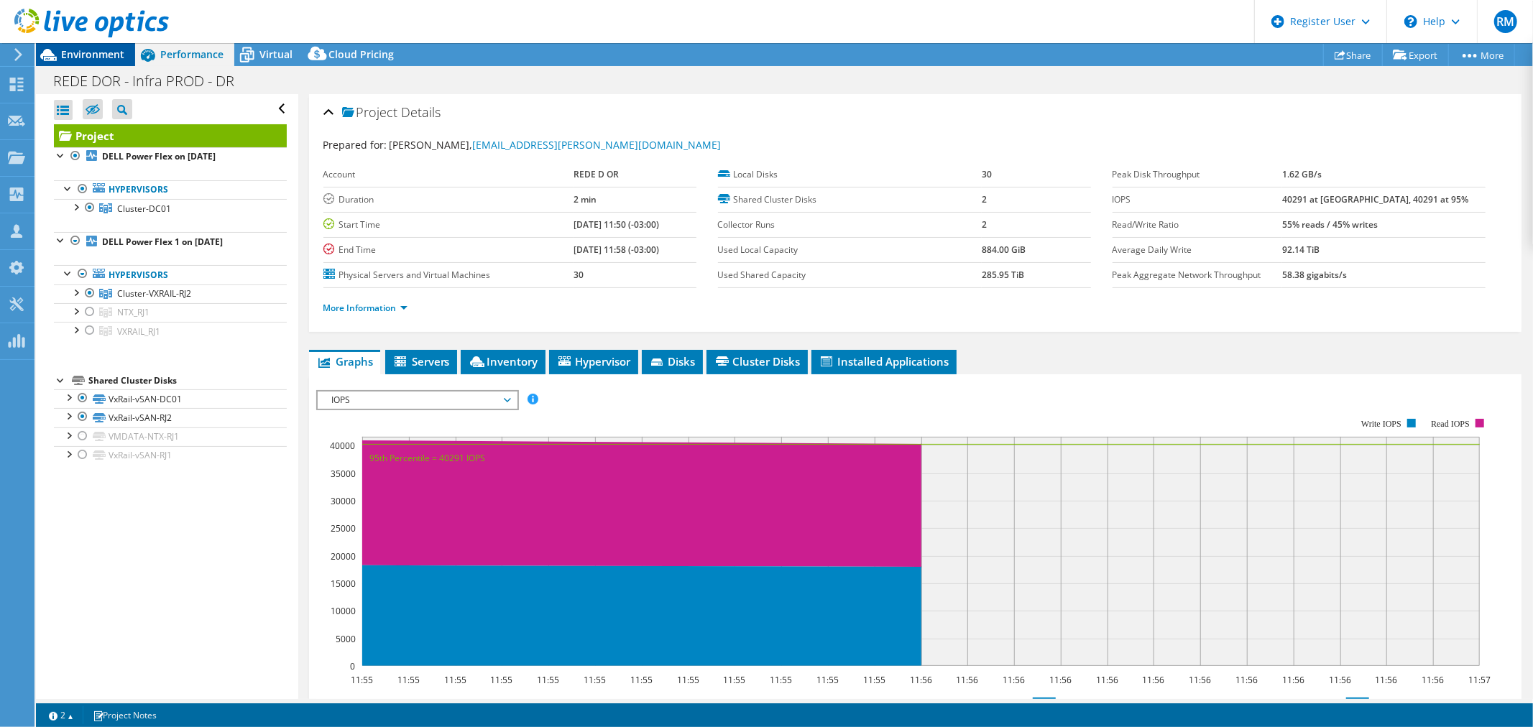
click at [88, 49] on span "Environment" at bounding box center [92, 54] width 63 height 14
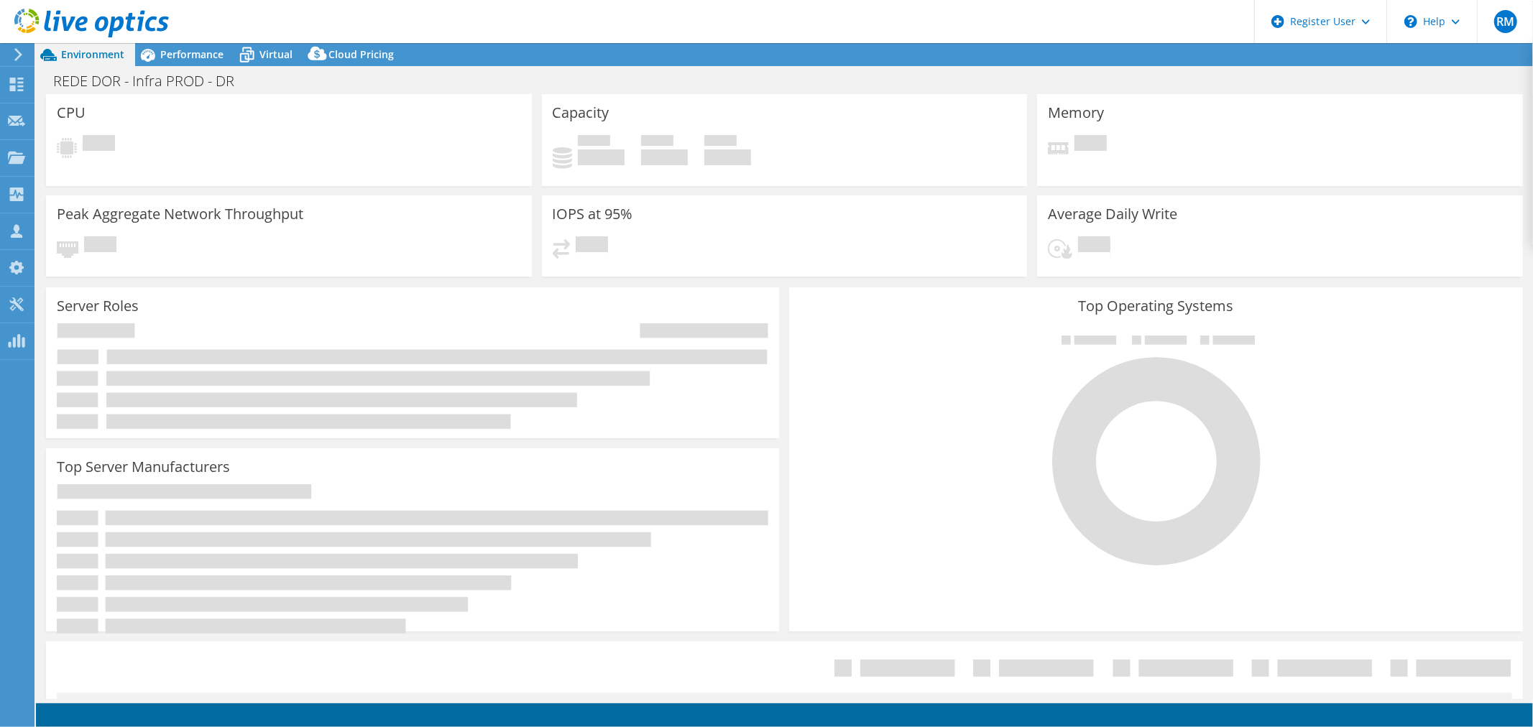
select select "SouthAmerica"
select select "USD"
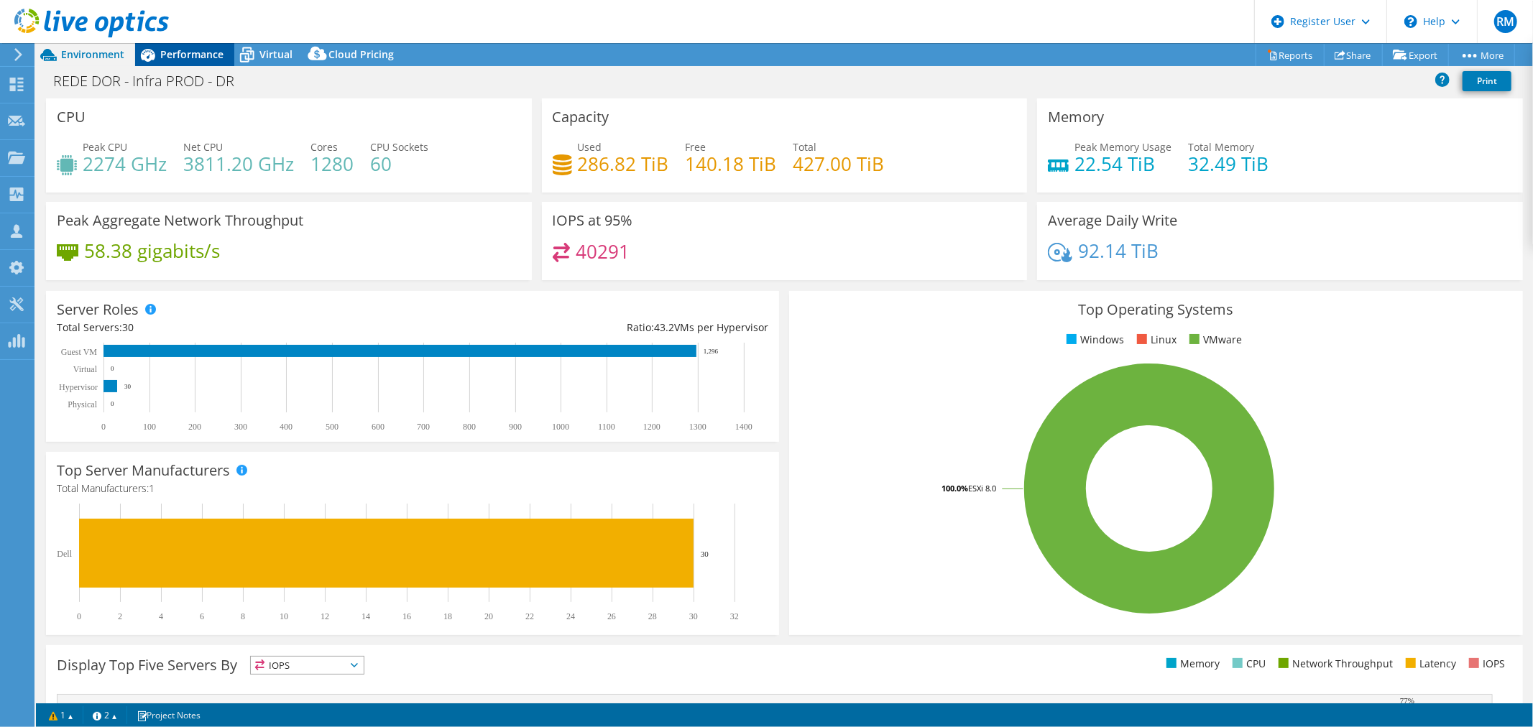
click at [154, 57] on icon at bounding box center [148, 55] width 14 height 13
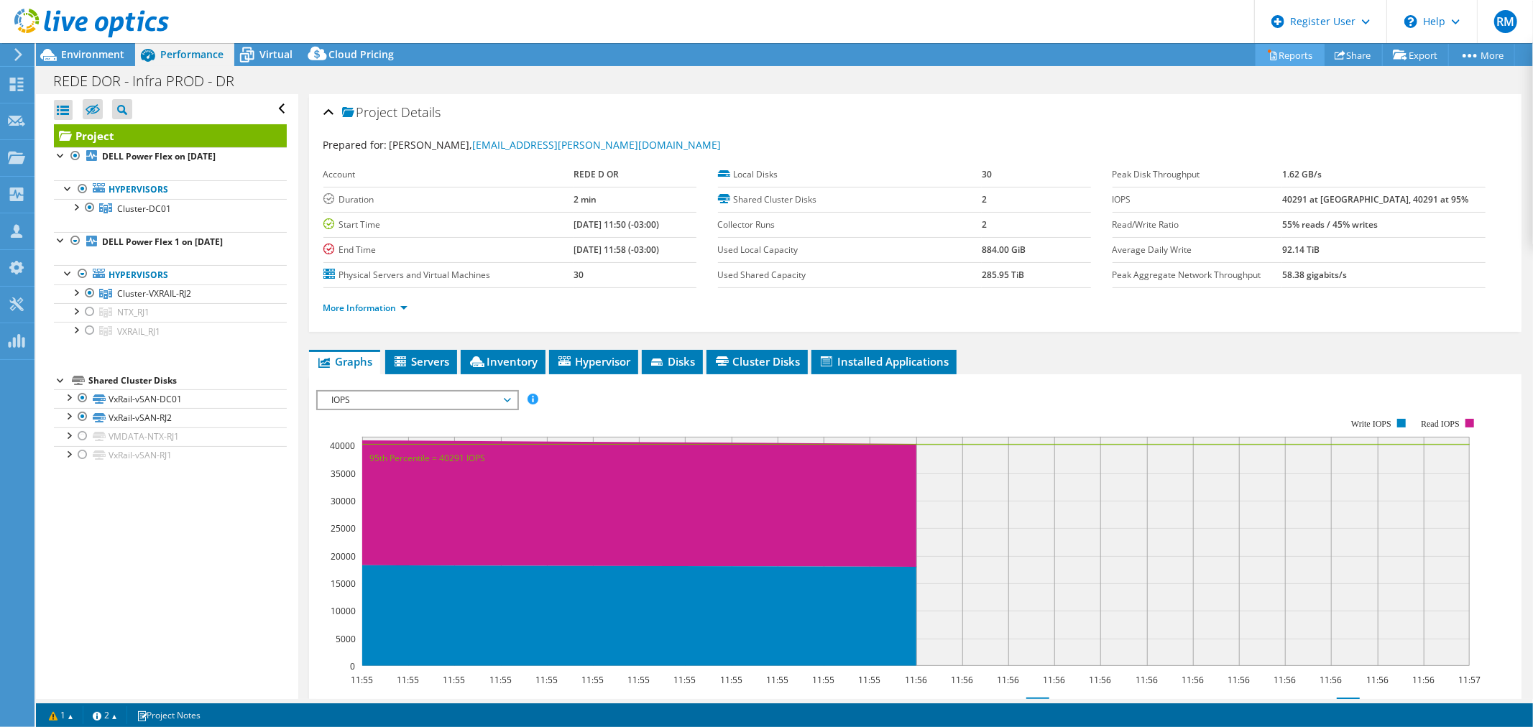
click at [1275, 55] on link "Reports" at bounding box center [1289, 55] width 69 height 22
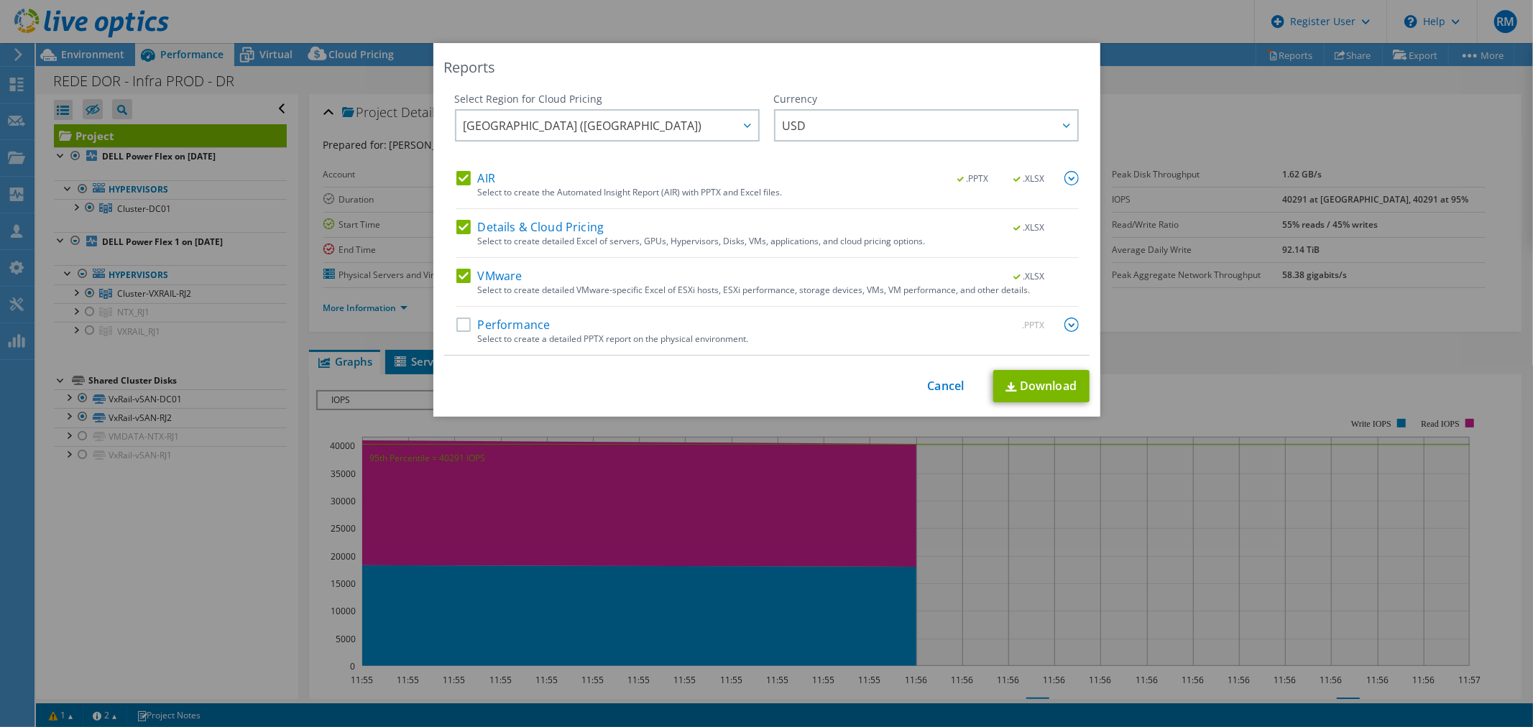
click at [483, 319] on label "Performance" at bounding box center [503, 325] width 94 height 14
click at [0, 0] on input "Performance" at bounding box center [0, 0] width 0 height 0
click at [1073, 318] on div "Select Region for Cloud Pricing Asia Pacific ([GEOGRAPHIC_DATA]) [GEOGRAPHIC_DA…" at bounding box center [766, 224] width 645 height 264
click at [1066, 320] on img at bounding box center [1071, 325] width 14 height 14
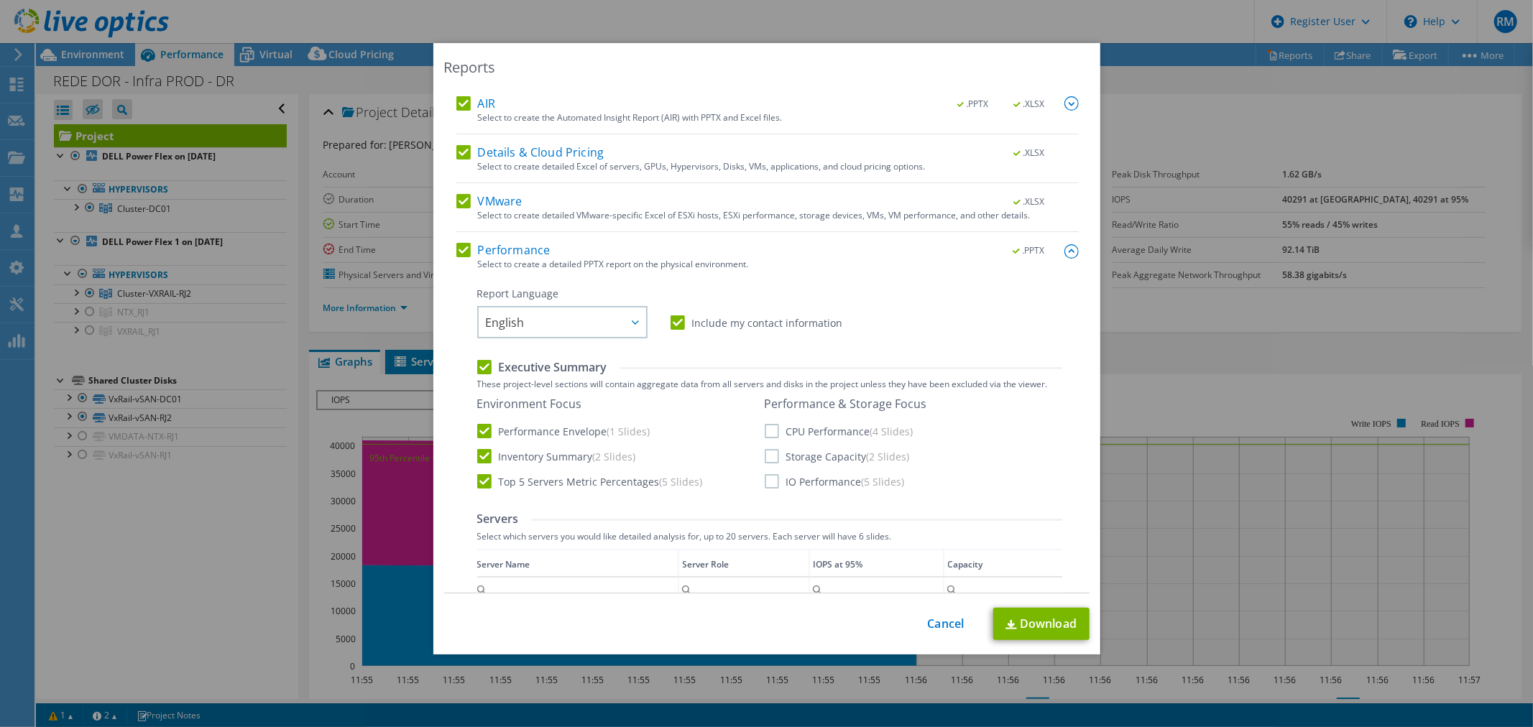
scroll to position [160, 0]
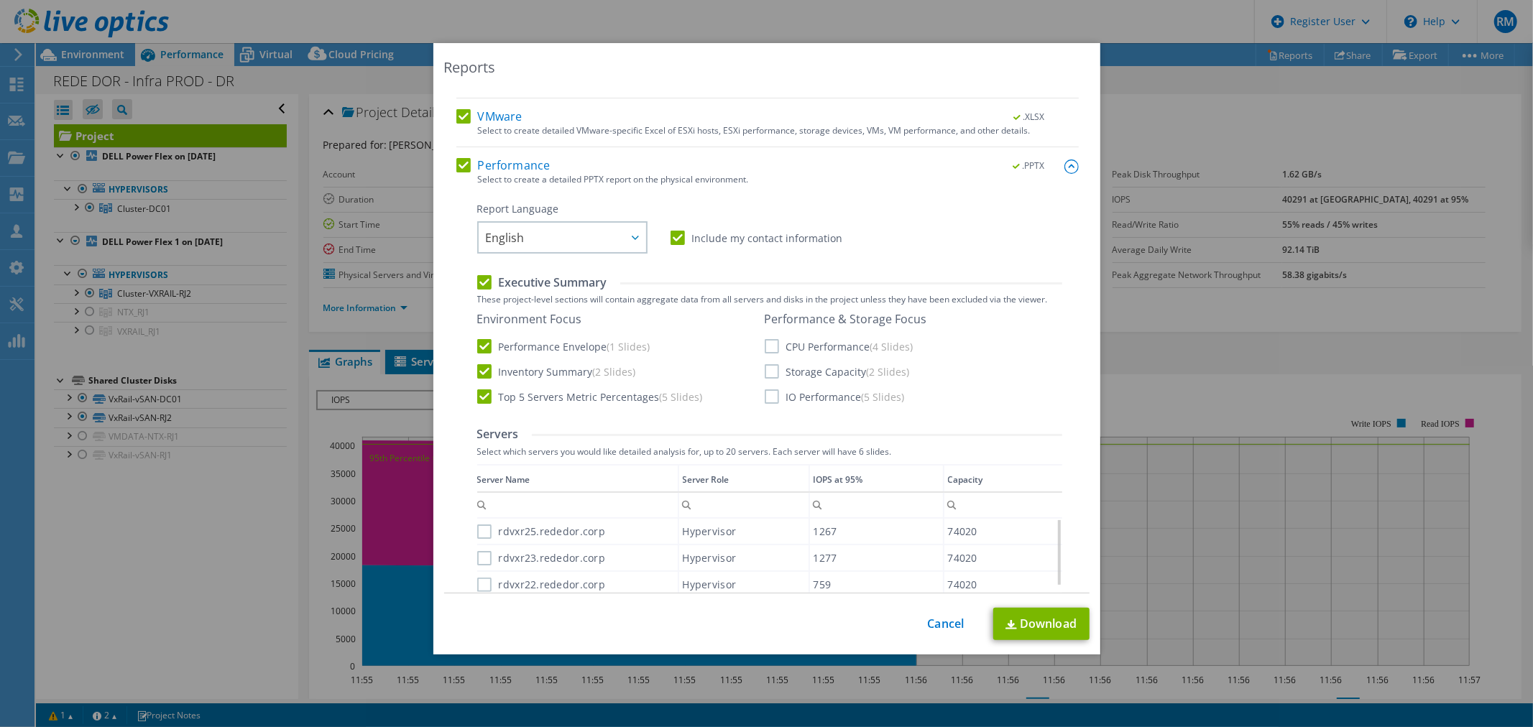
drag, startPoint x: 767, startPoint y: 351, endPoint x: 766, endPoint y: 363, distance: 12.2
click at [767, 352] on label "CPU Performance (4 Slides)" at bounding box center [839, 346] width 149 height 14
click at [0, 0] on input "CPU Performance (4 Slides)" at bounding box center [0, 0] width 0 height 0
click at [765, 375] on label "Storage Capacity (2 Slides)" at bounding box center [837, 371] width 145 height 14
click at [0, 0] on input "Storage Capacity (2 Slides)" at bounding box center [0, 0] width 0 height 0
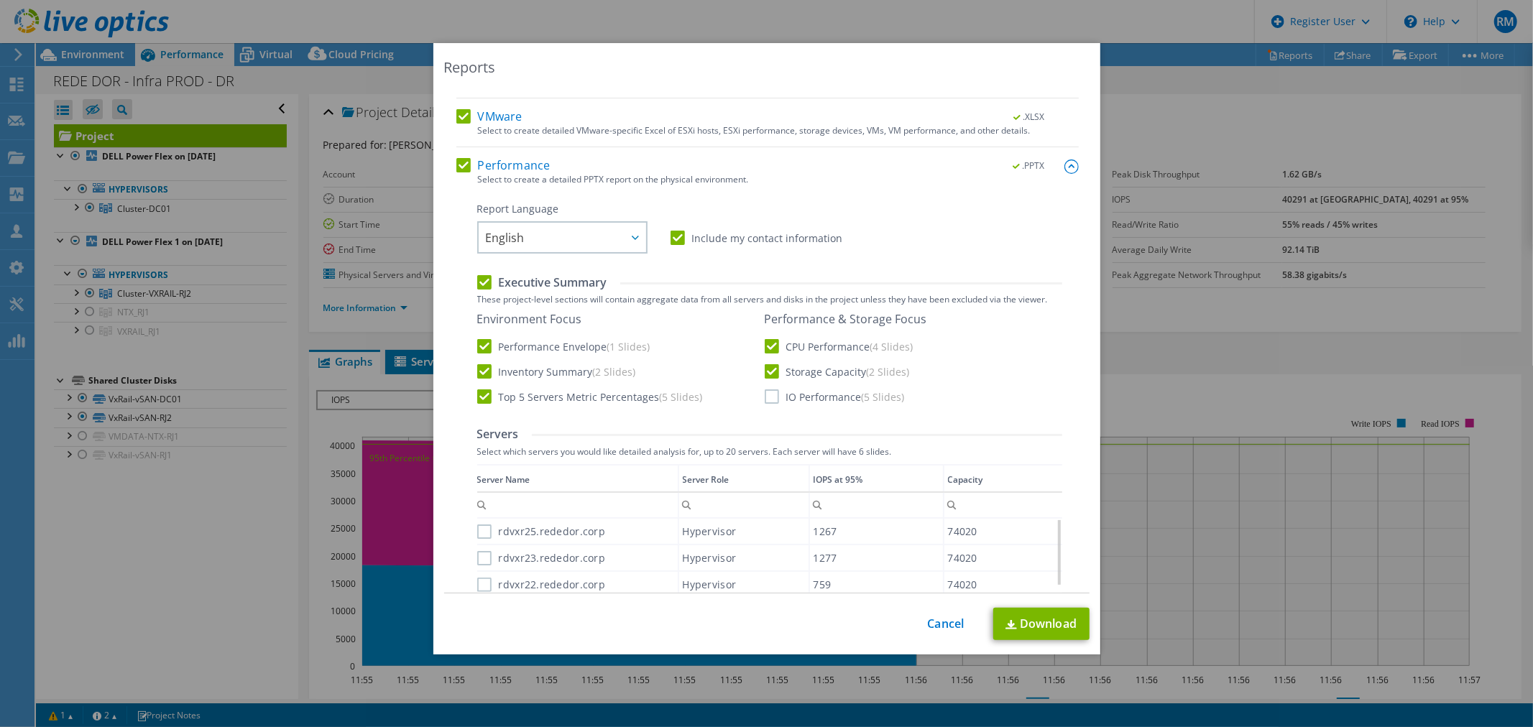
click at [765, 393] on label "IO Performance (5 Slides)" at bounding box center [835, 396] width 140 height 14
click at [0, 0] on input "IO Performance (5 Slides)" at bounding box center [0, 0] width 0 height 0
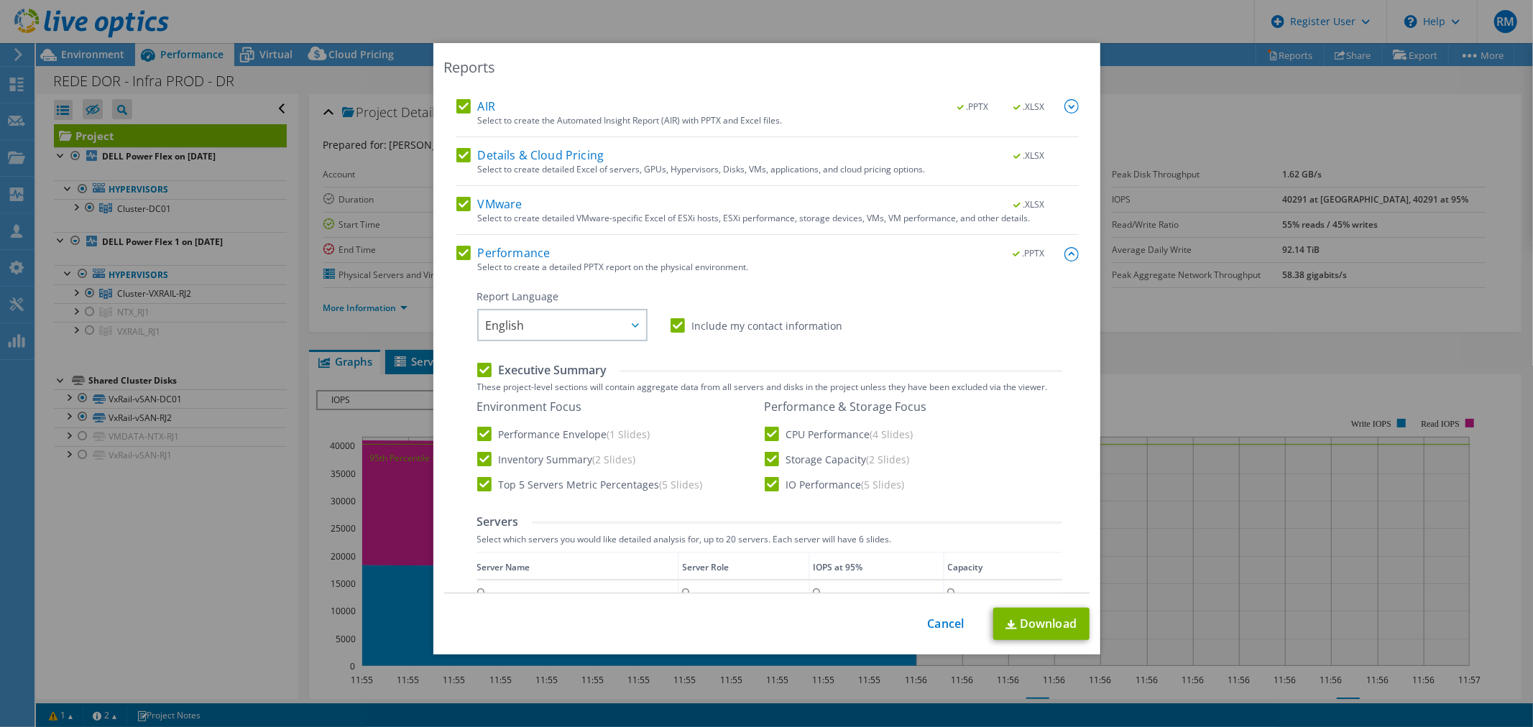
scroll to position [0, 0]
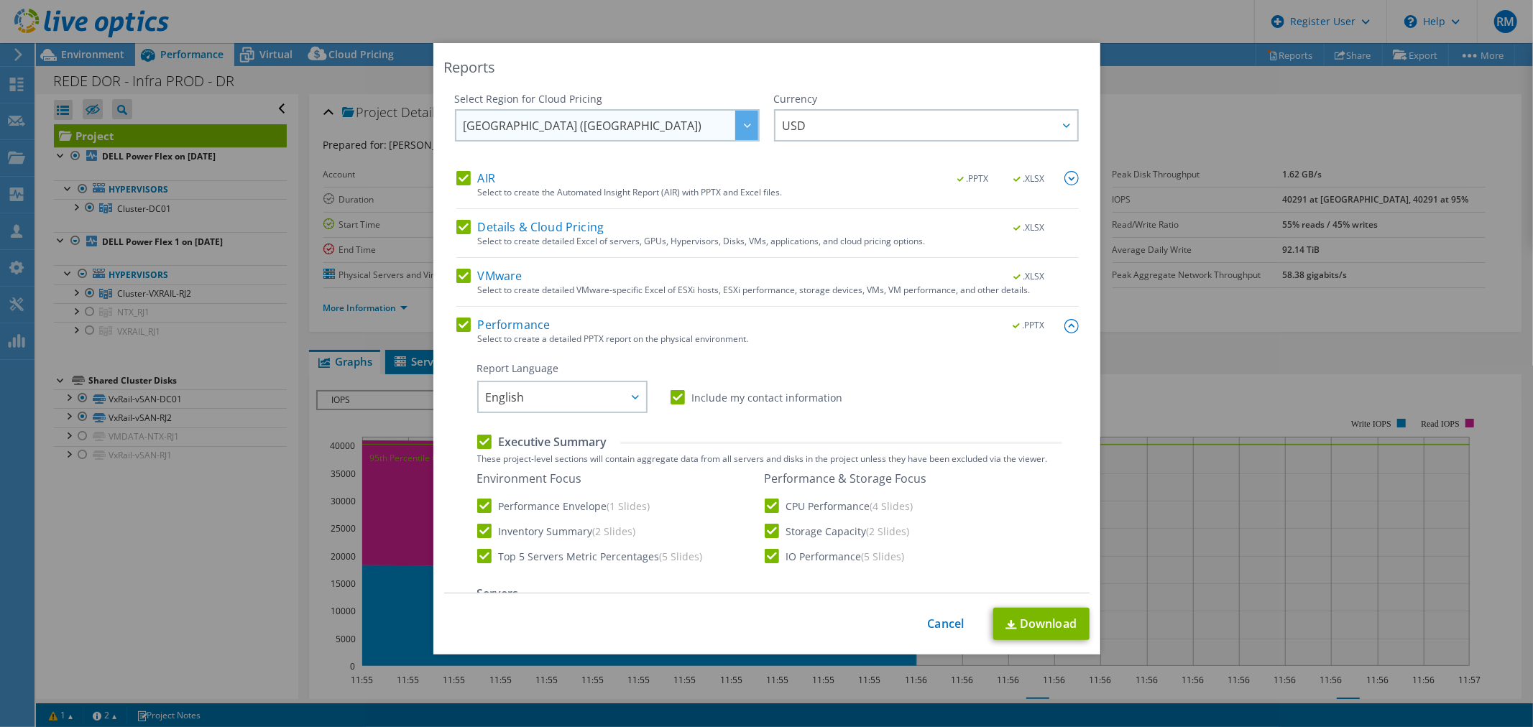
click at [587, 129] on span "[GEOGRAPHIC_DATA] ([GEOGRAPHIC_DATA])" at bounding box center [582, 129] width 239 height 22
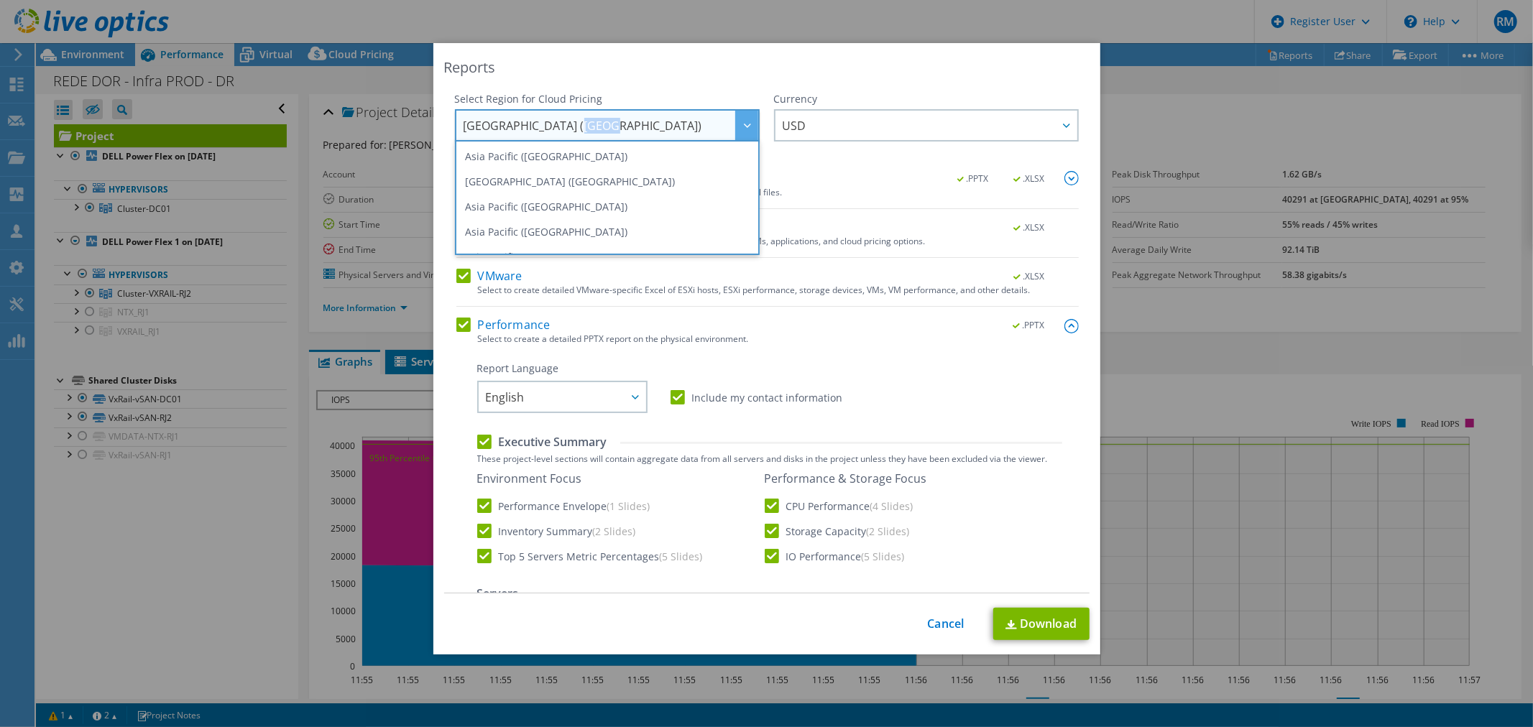
click at [587, 129] on span "[GEOGRAPHIC_DATA] ([GEOGRAPHIC_DATA])" at bounding box center [582, 129] width 239 height 22
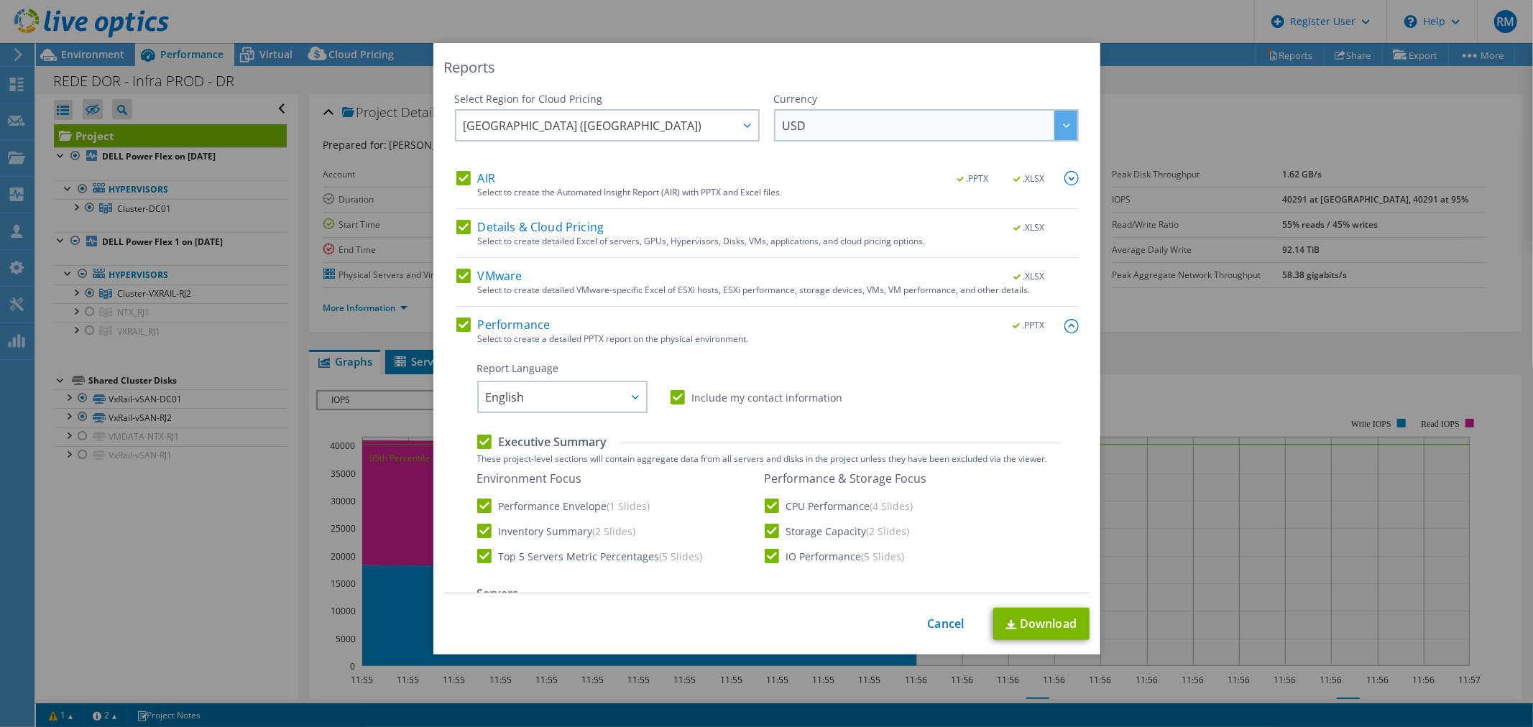
click at [889, 134] on span "USD" at bounding box center [929, 125] width 295 height 29
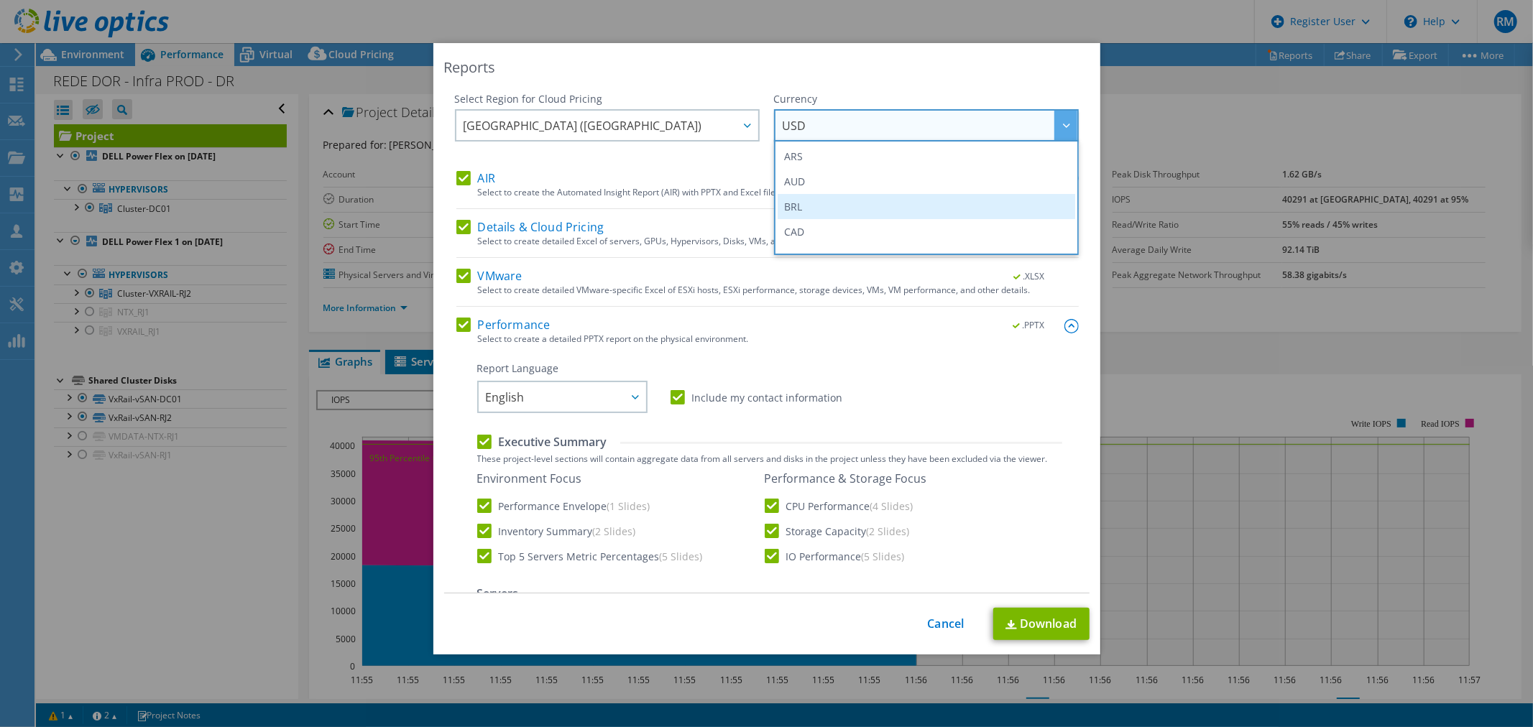
click at [808, 197] on li "BRL" at bounding box center [925, 206] width 297 height 25
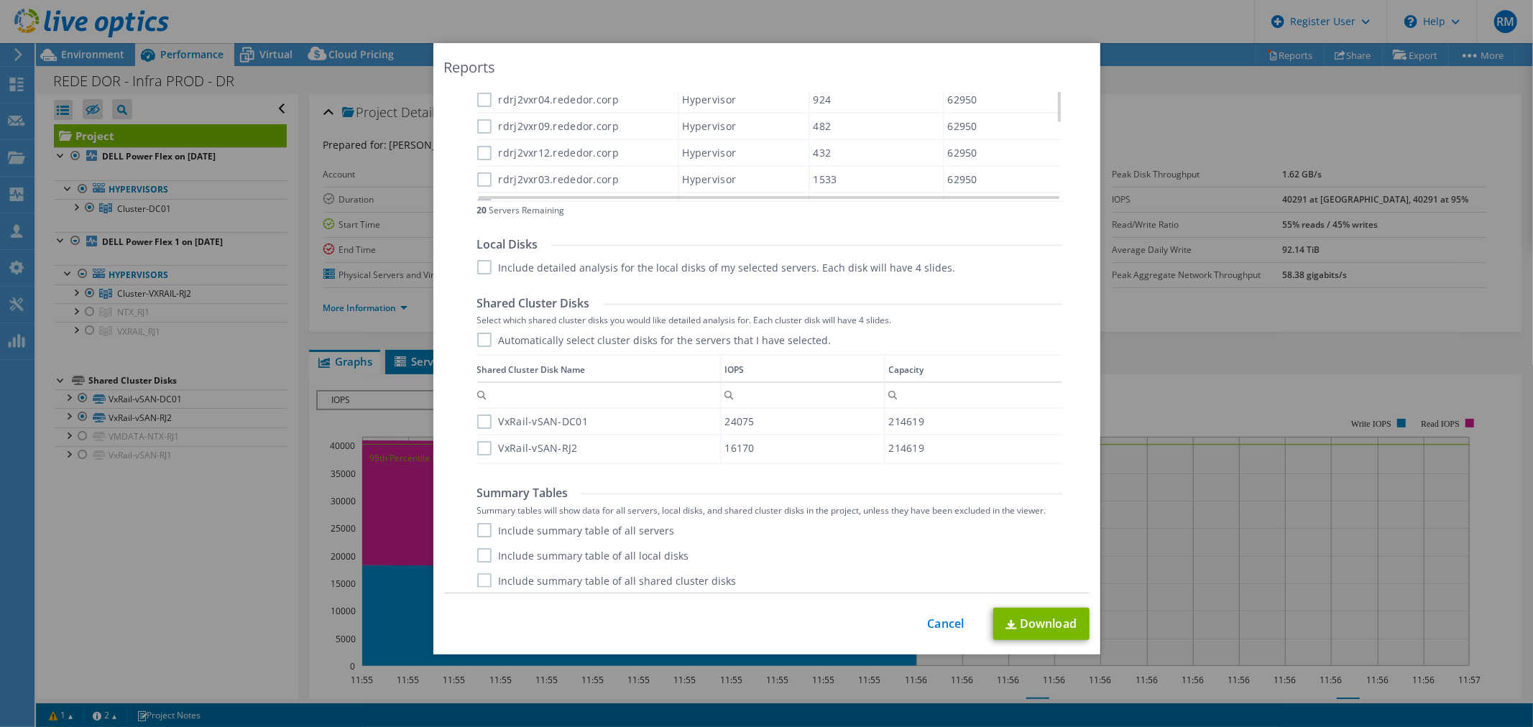
scroll to position [708, 0]
click at [514, 526] on label "Include summary table of all servers" at bounding box center [576, 526] width 198 height 14
click at [0, 0] on input "Include summary table of all servers" at bounding box center [0, 0] width 0 height 0
click at [1009, 616] on link "Download" at bounding box center [1041, 624] width 96 height 32
drag, startPoint x: 396, startPoint y: 425, endPoint x: 220, endPoint y: 268, distance: 235.6
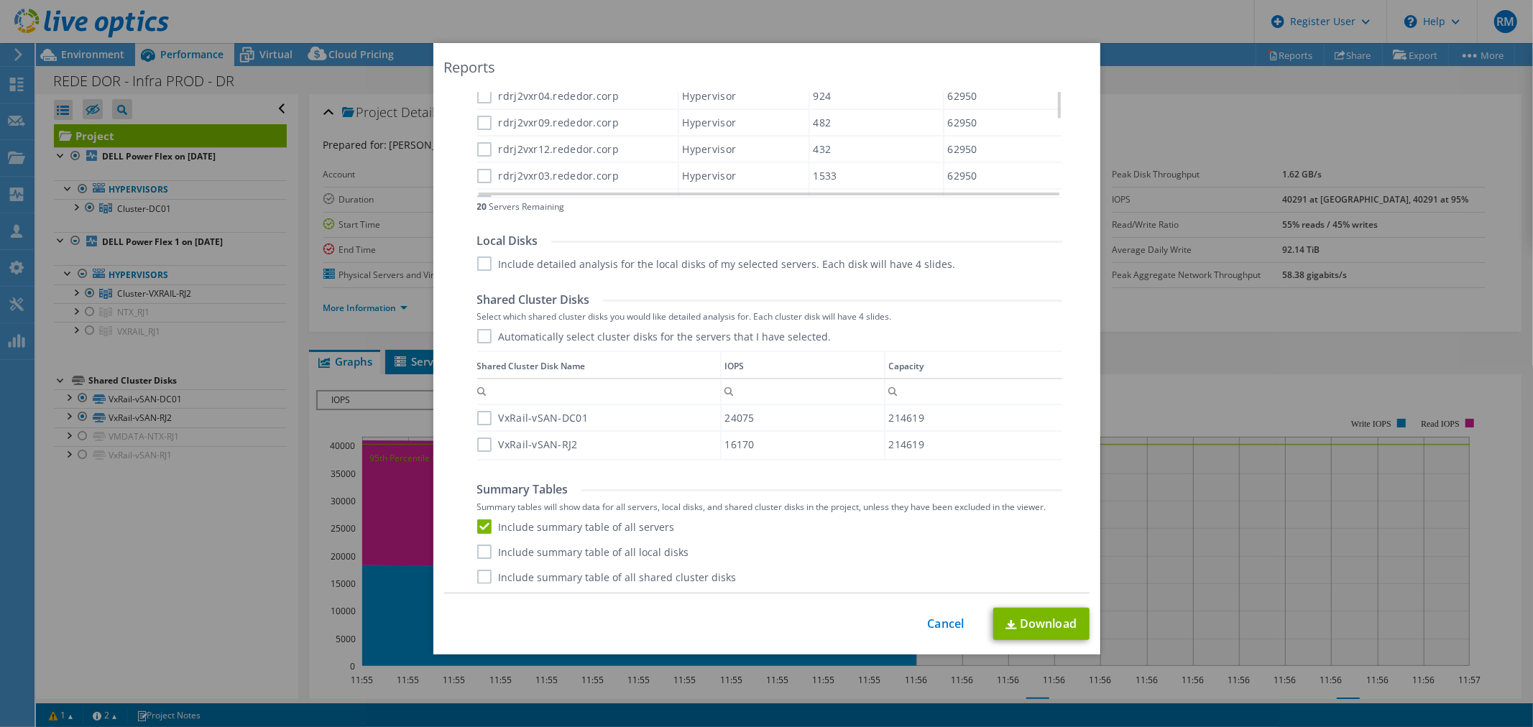
click at [395, 425] on div "Reports Select Region for Cloud Pricing Asia Pacific ([GEOGRAPHIC_DATA]) [GEOGR…" at bounding box center [766, 363] width 1533 height 641
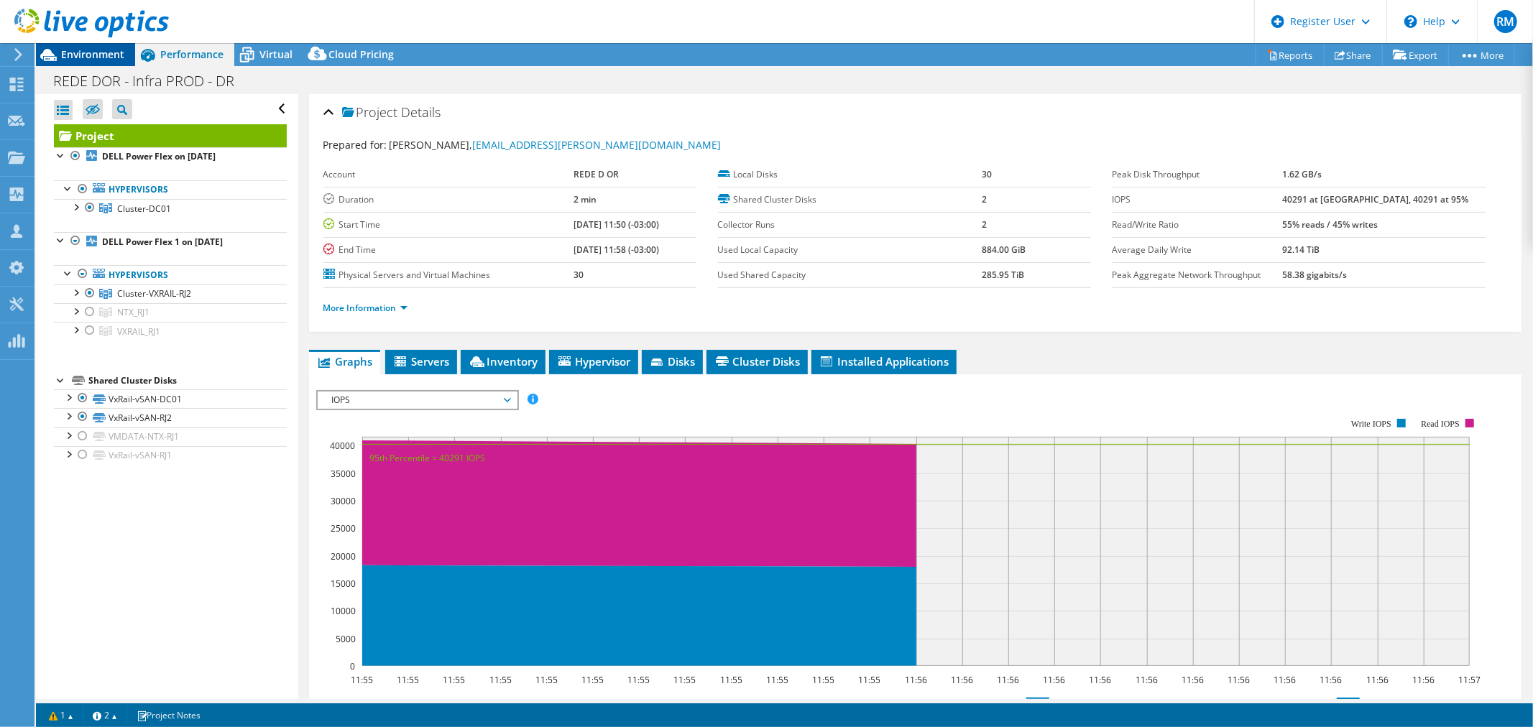
click at [116, 52] on span "Environment" at bounding box center [92, 54] width 63 height 14
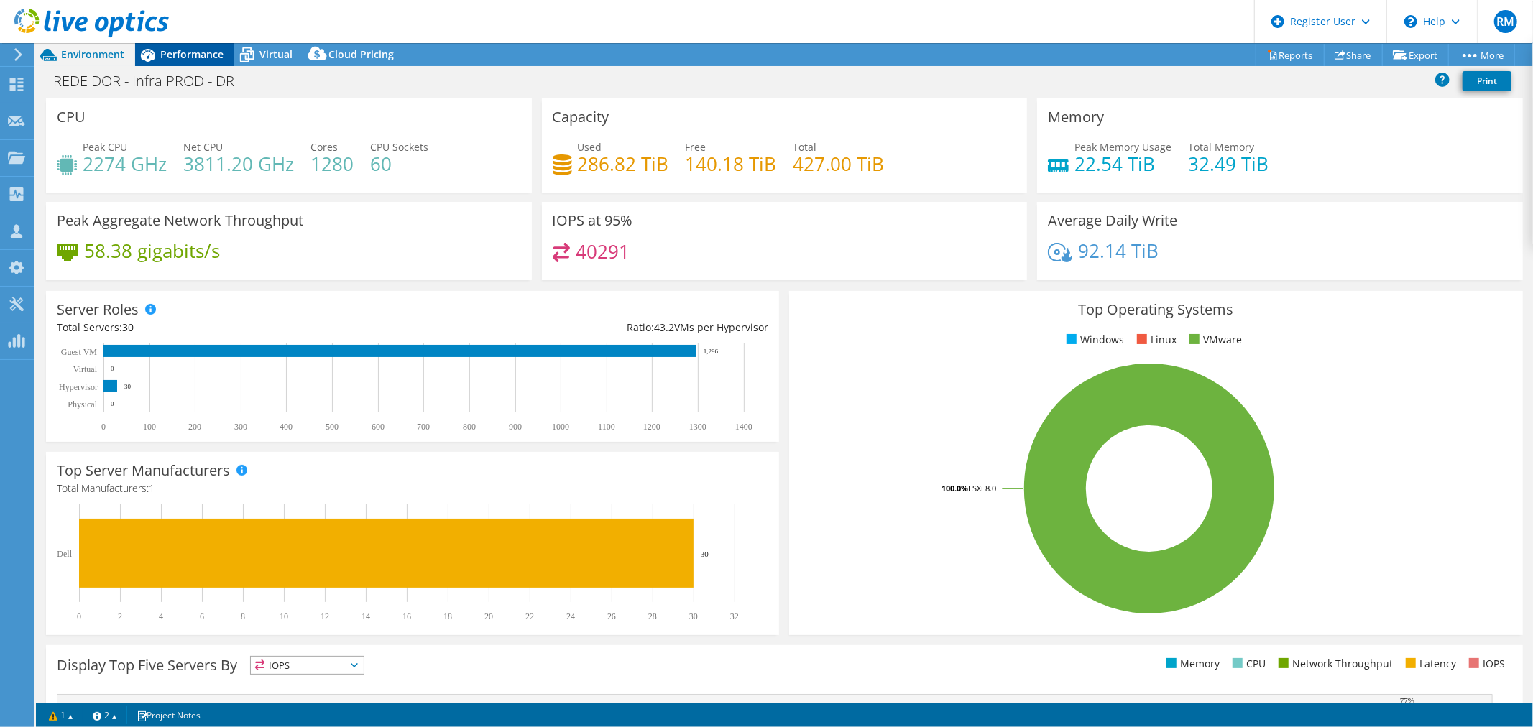
click at [211, 59] on span "Performance" at bounding box center [191, 54] width 63 height 14
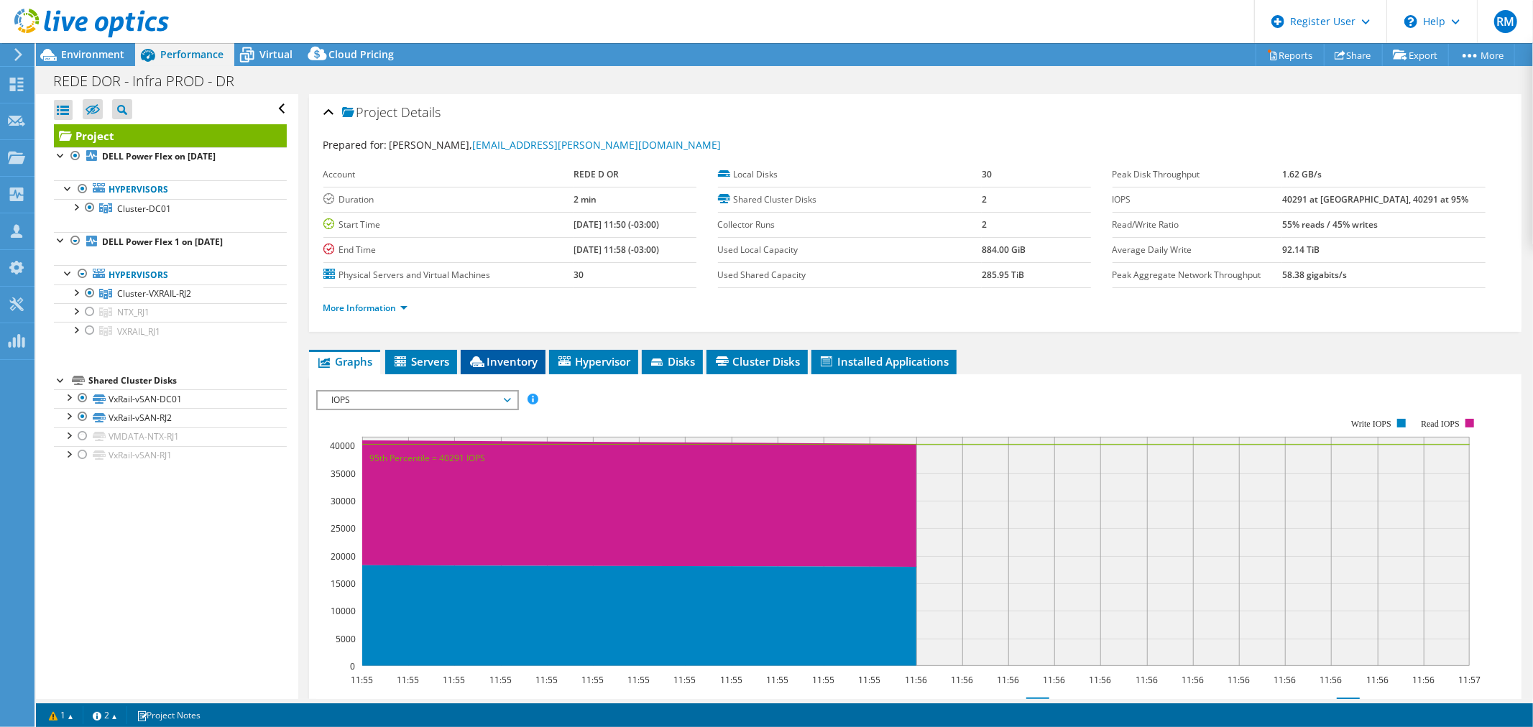
click at [500, 365] on span "Inventory" at bounding box center [503, 361] width 70 height 14
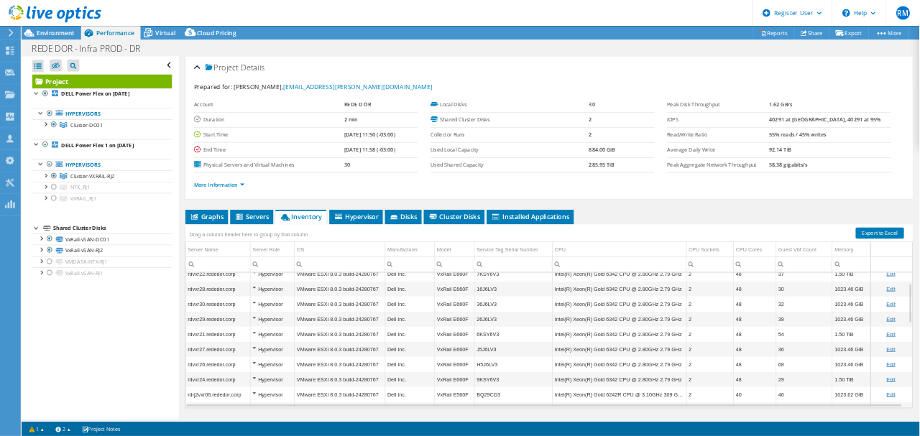
scroll to position [0, 0]
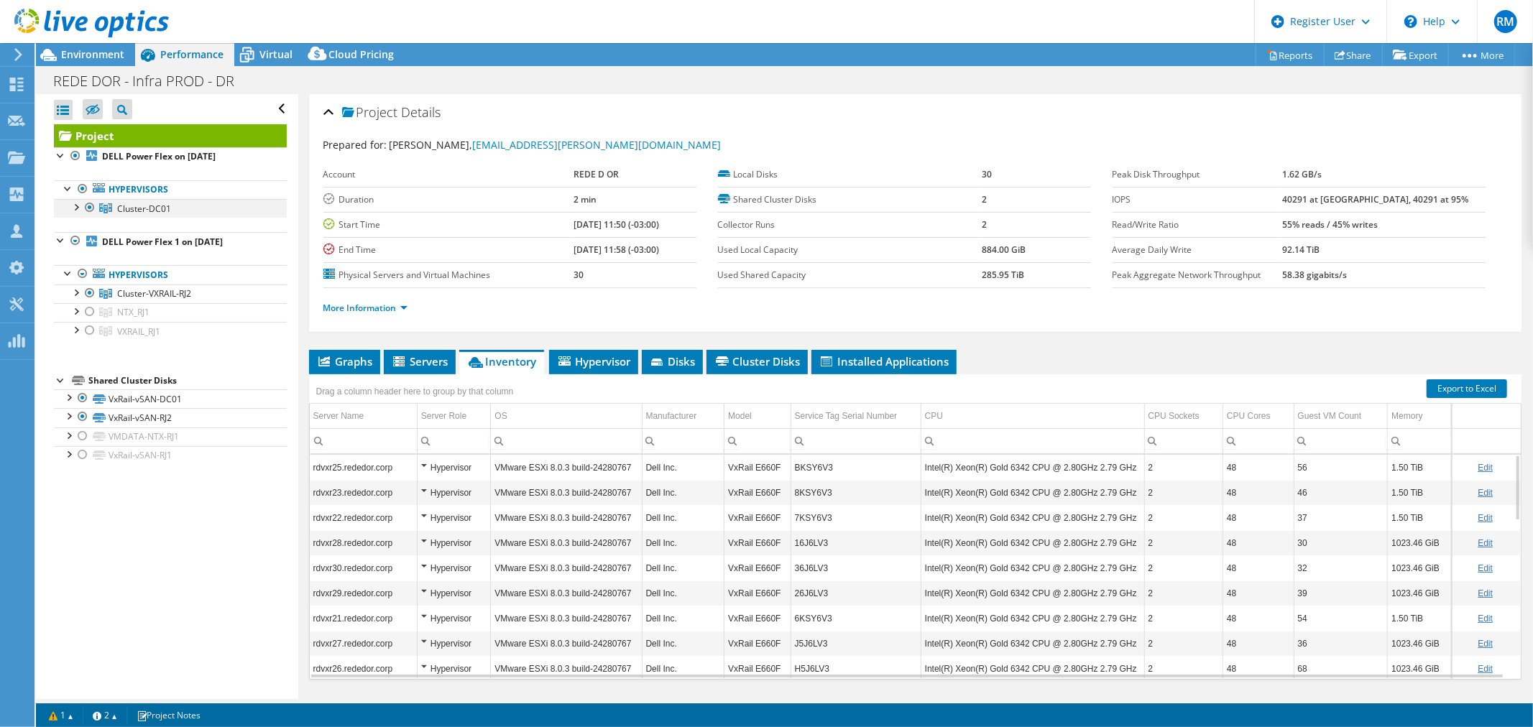
click at [75, 208] on div at bounding box center [75, 206] width 14 height 14
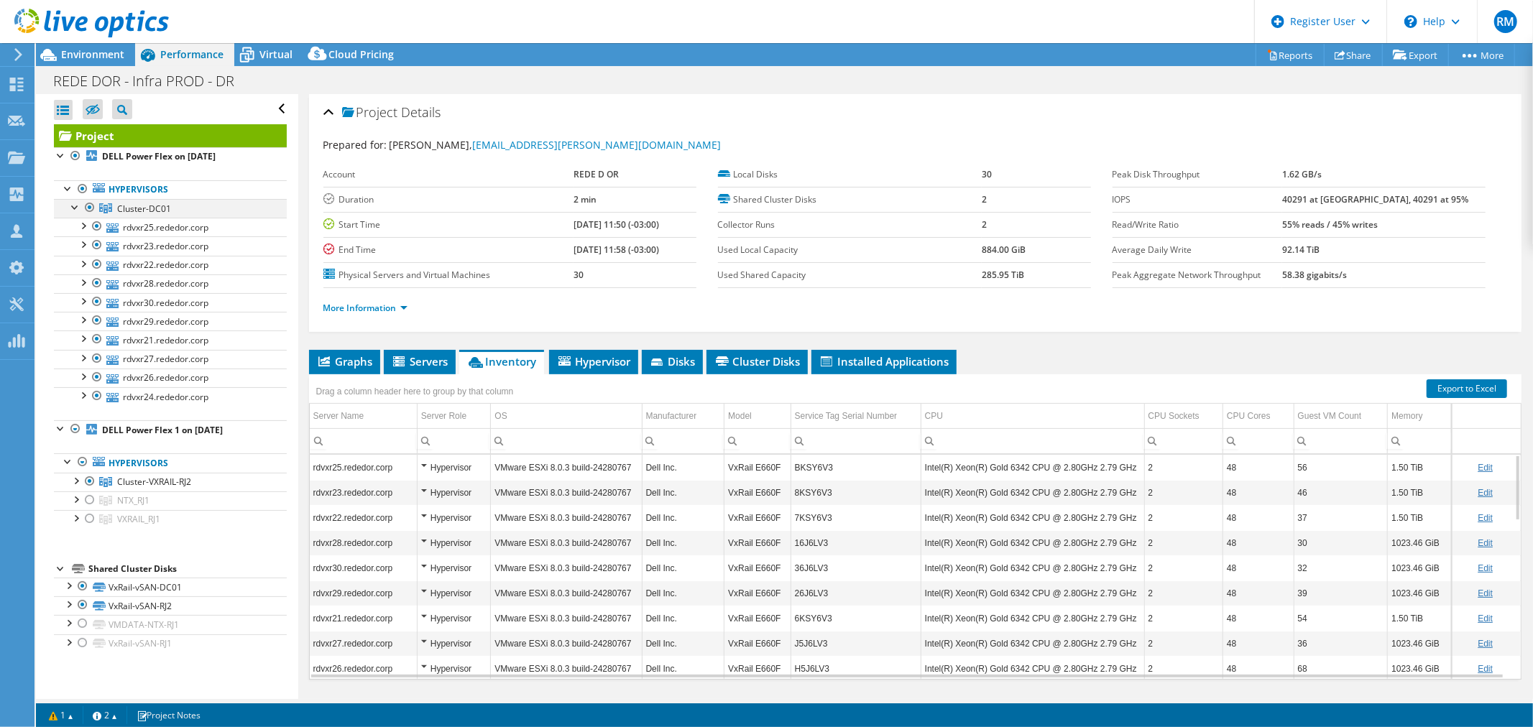
click at [75, 208] on div at bounding box center [75, 206] width 14 height 14
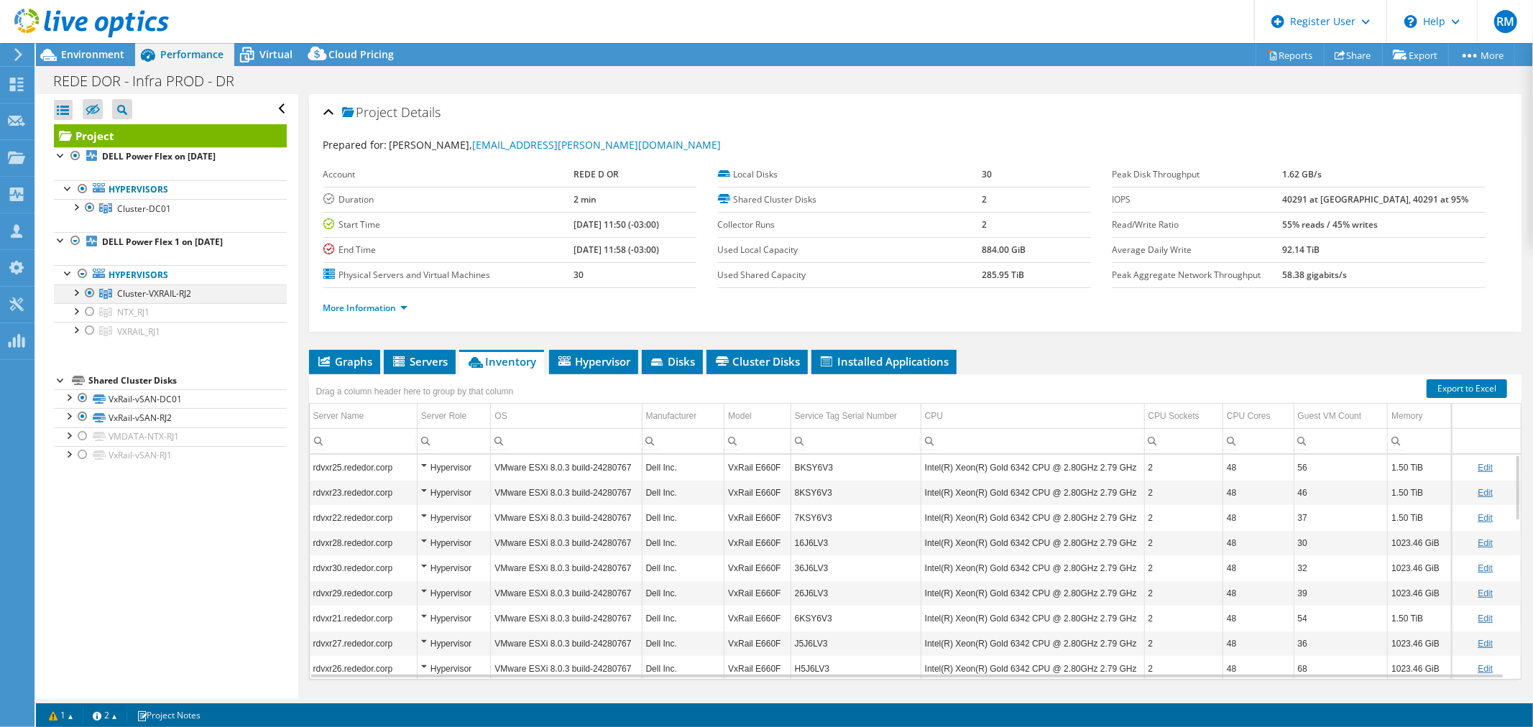
click at [77, 290] on div at bounding box center [75, 292] width 14 height 14
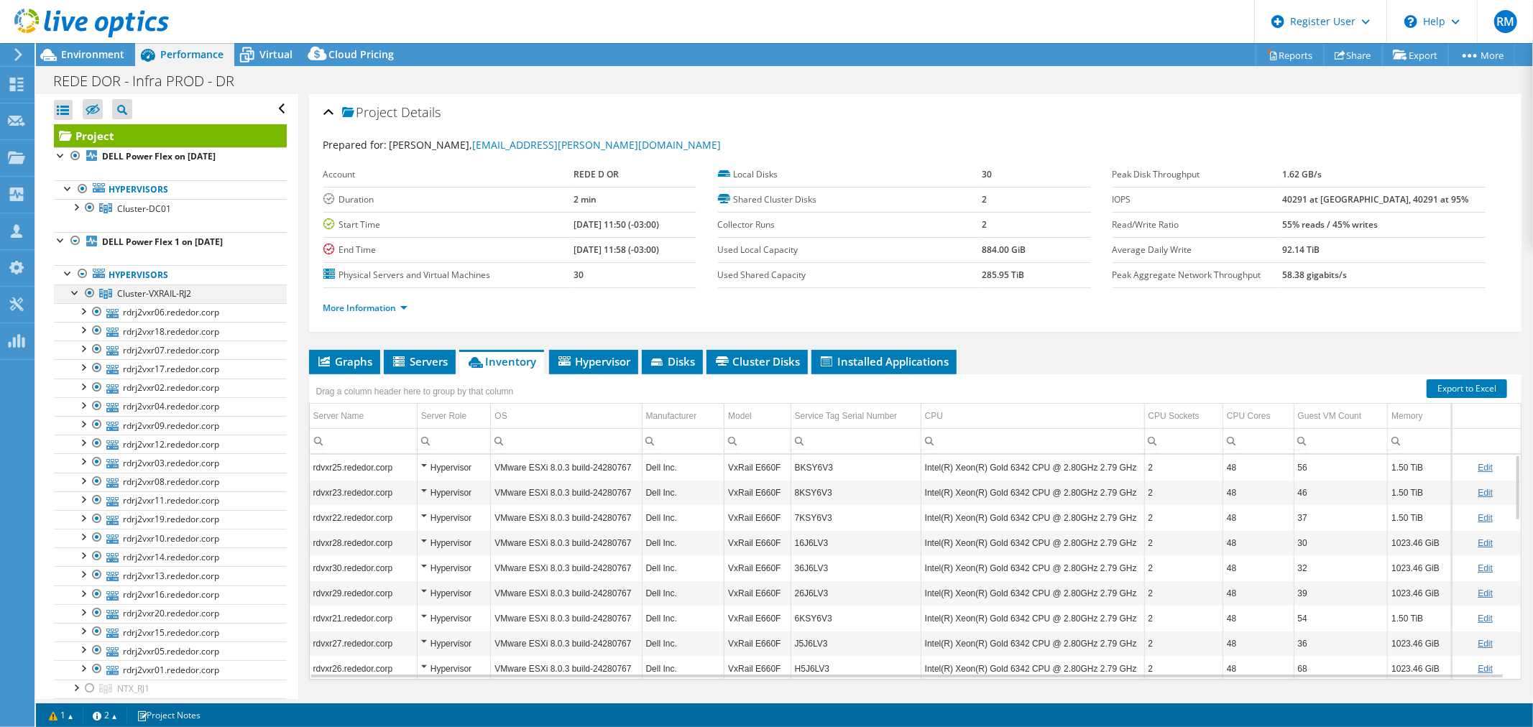
click at [77, 290] on div at bounding box center [75, 292] width 14 height 14
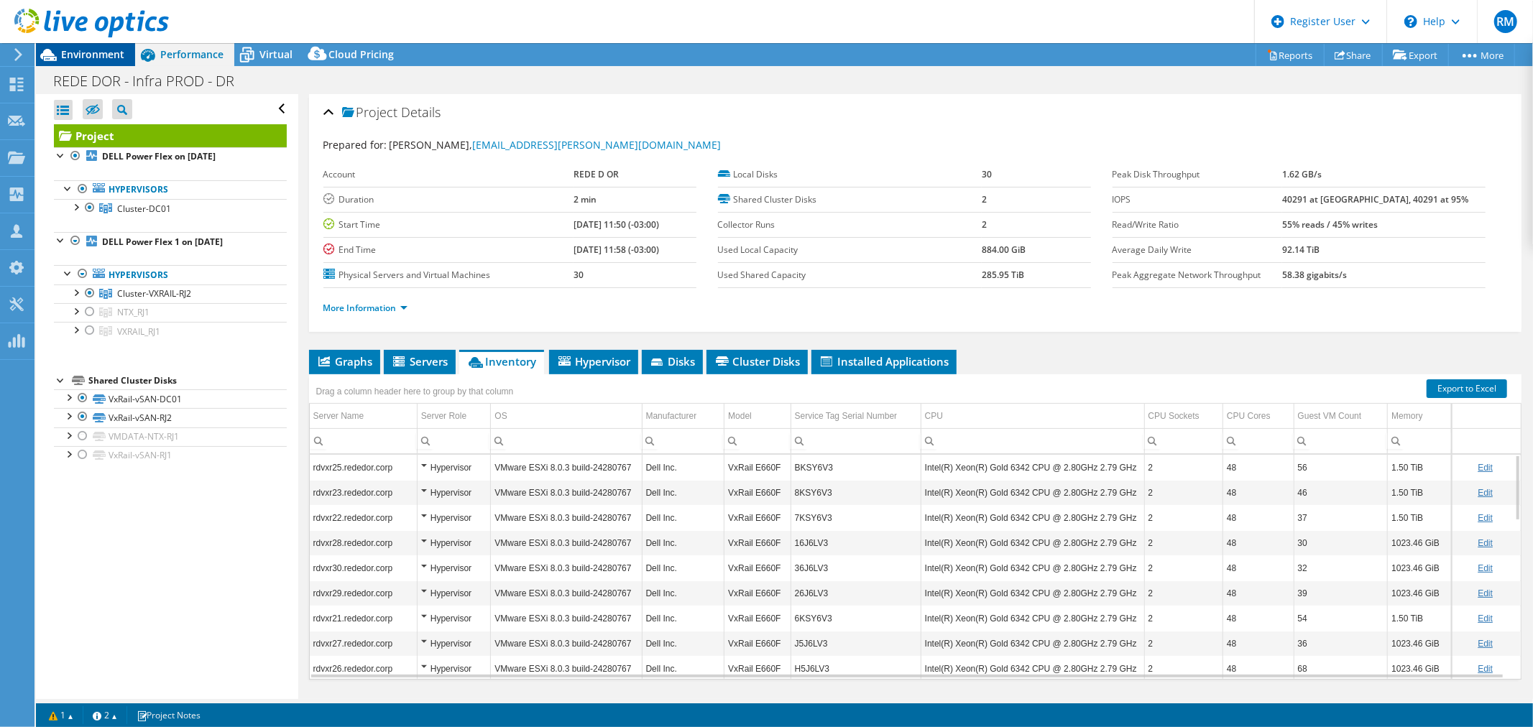
click at [85, 55] on span "Environment" at bounding box center [92, 54] width 63 height 14
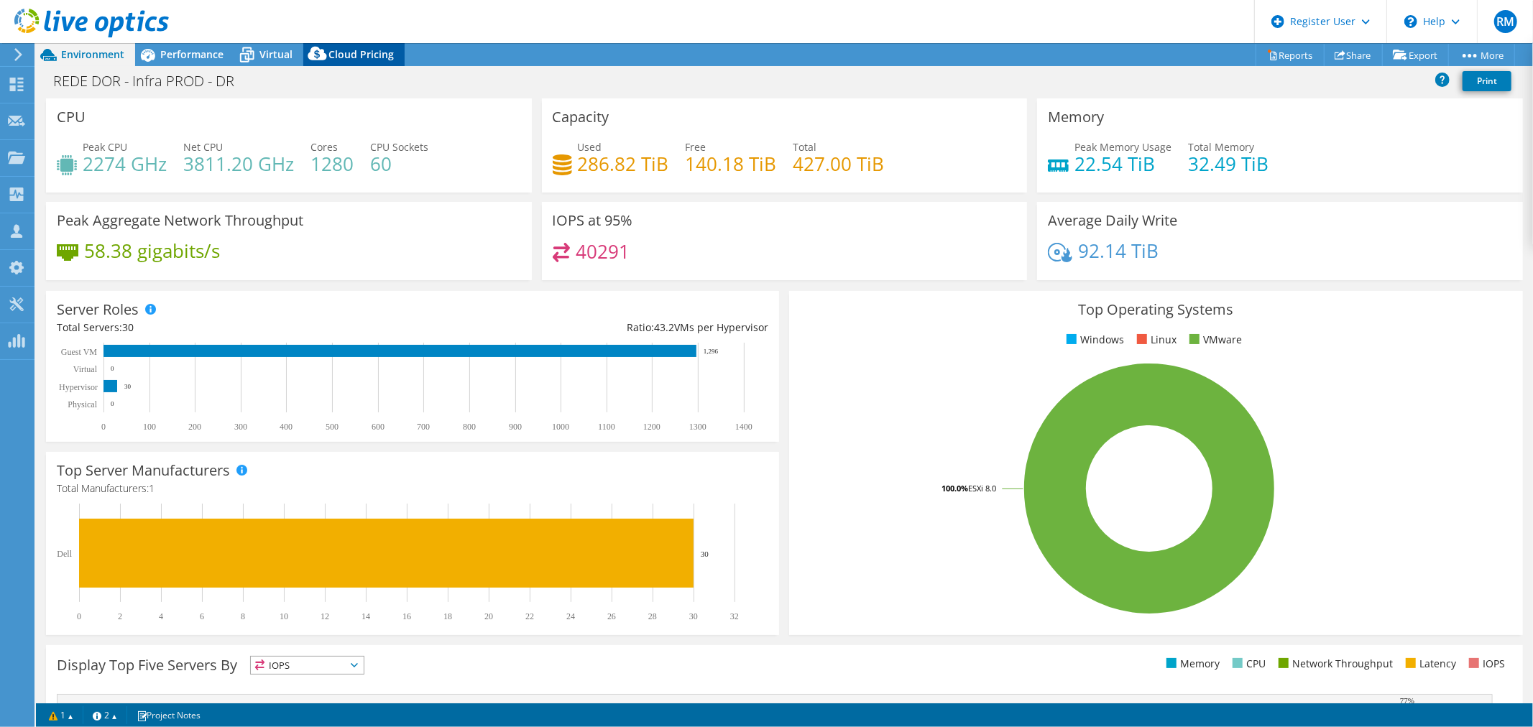
click at [283, 54] on span "Virtual" at bounding box center [275, 54] width 33 height 14
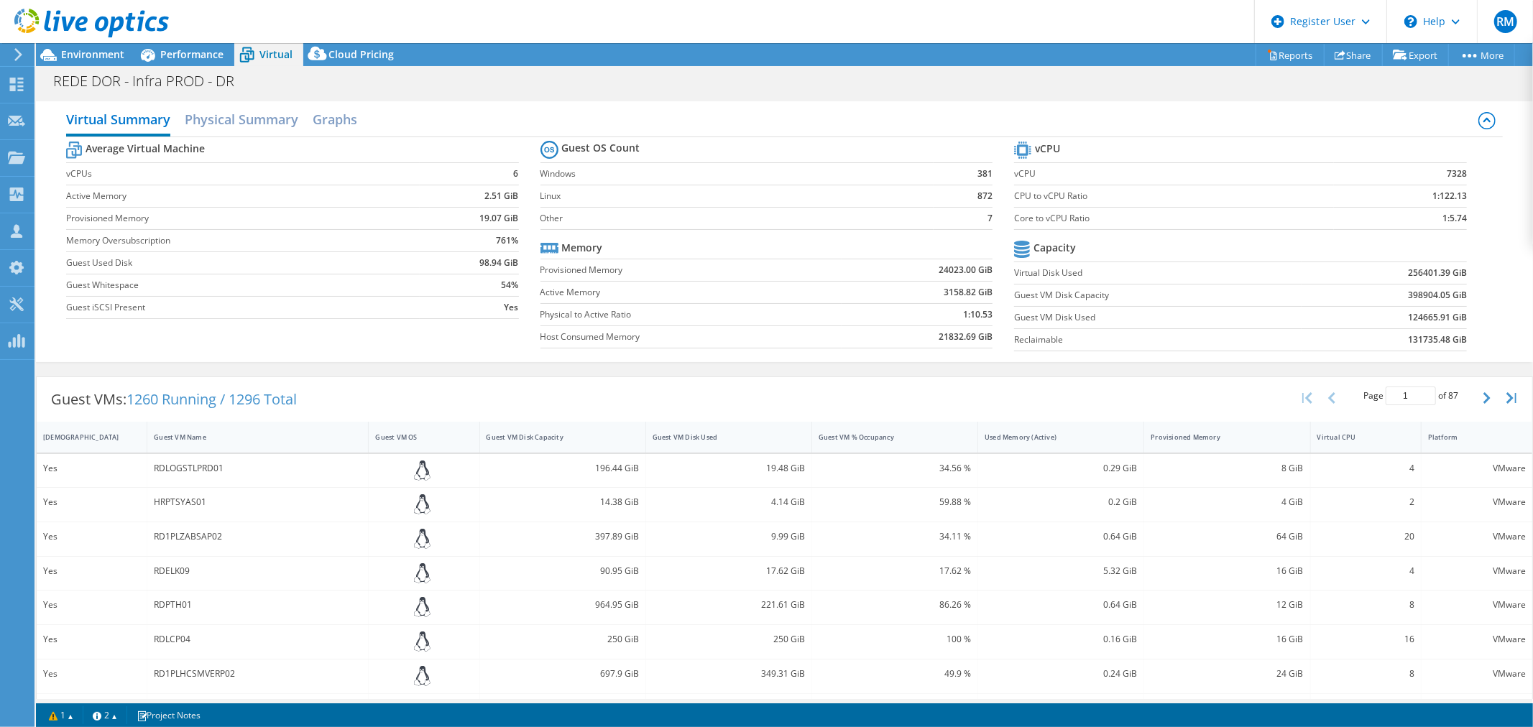
click at [1068, 316] on label "Guest VM Disk Used" at bounding box center [1157, 317] width 287 height 14
click at [1408, 320] on b "124665.91 GiB" at bounding box center [1437, 317] width 59 height 14
drag, startPoint x: 1396, startPoint y: 318, endPoint x: 1438, endPoint y: 319, distance: 41.7
click at [1438, 319] on b "124665.91 GiB" at bounding box center [1437, 317] width 59 height 14
click at [180, 62] on div "Performance" at bounding box center [184, 54] width 99 height 23
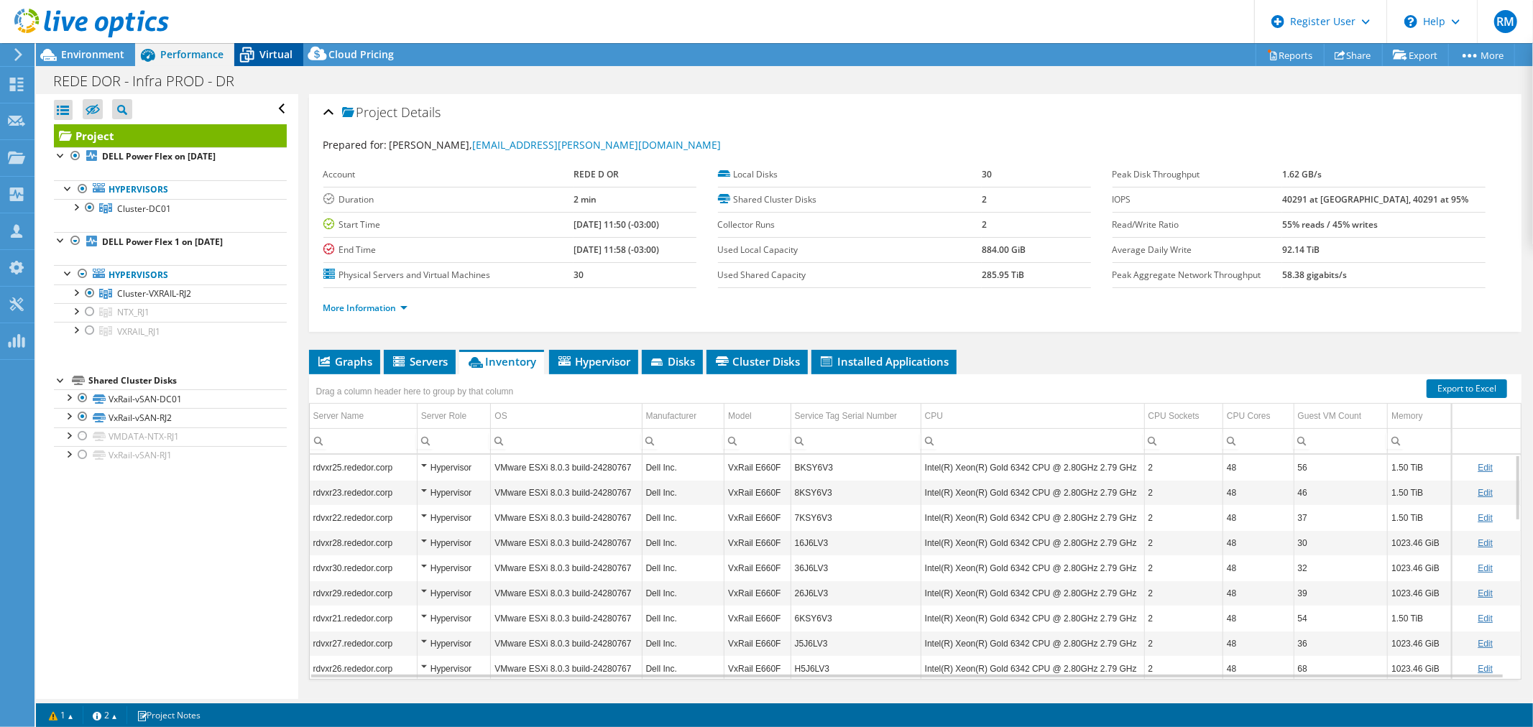
click at [281, 48] on span "Virtual" at bounding box center [275, 54] width 33 height 14
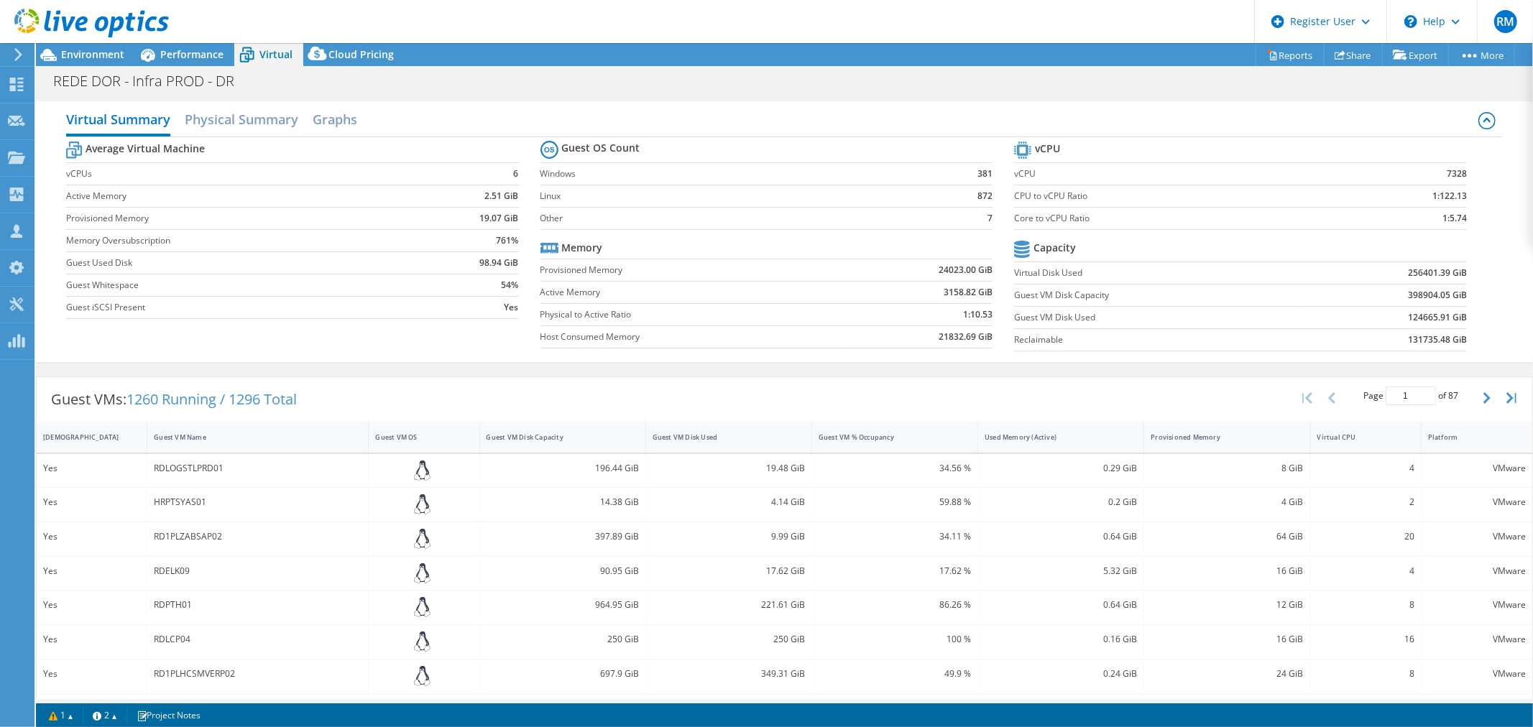
click at [1004, 296] on section "Guest OS Count Windows 381 Linux 872 Other 7 Memory Provisioned Memory 24023.00…" at bounding box center [777, 246] width 474 height 218
click at [1014, 315] on label "Guest VM Disk Used" at bounding box center [1157, 317] width 287 height 14
drag, startPoint x: 1449, startPoint y: 318, endPoint x: 1380, endPoint y: 318, distance: 68.3
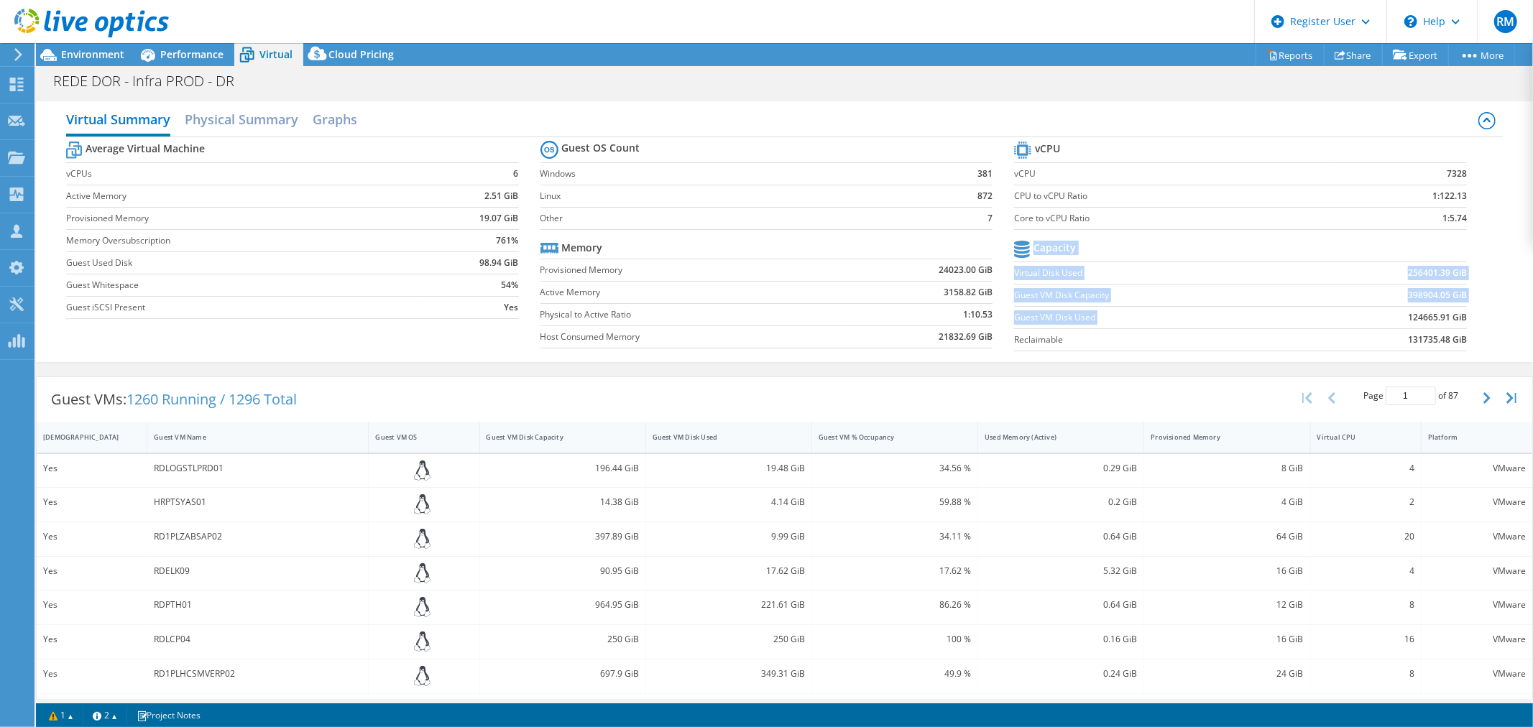
click at [1380, 318] on section "vCPU vCPU 7328 CPU to vCPU Ratio 1:122.13 Core to vCPU Ratio 1:5.74 Capacity Vi…" at bounding box center [1251, 248] width 474 height 221
click at [1456, 325] on section "vCPU vCPU 7328 CPU to vCPU Ratio 1:122.13 Core to vCPU Ratio 1:5.74 Capacity Vi…" at bounding box center [1251, 248] width 474 height 221
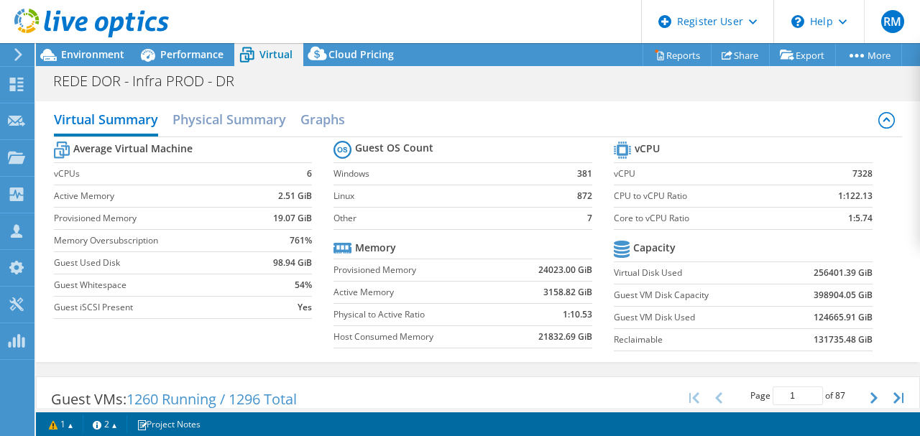
drag, startPoint x: 220, startPoint y: 60, endPoint x: 202, endPoint y: 98, distance: 41.5
click at [220, 60] on span "Performance" at bounding box center [191, 54] width 63 height 14
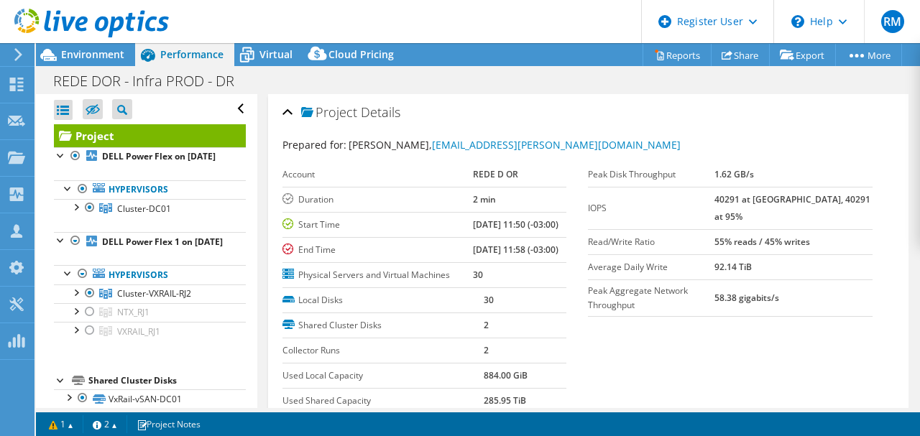
drag, startPoint x: 77, startPoint y: 160, endPoint x: 80, endPoint y: 189, distance: 29.7
click at [77, 160] on div at bounding box center [75, 155] width 14 height 17
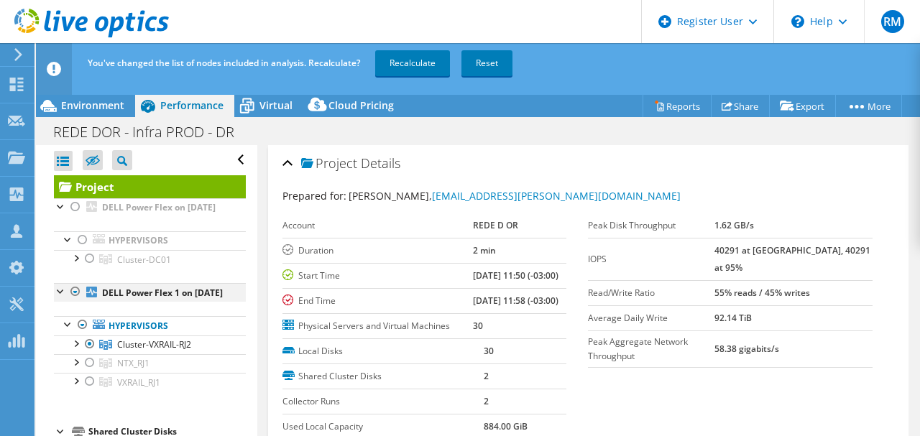
click at [75, 300] on div at bounding box center [75, 291] width 14 height 17
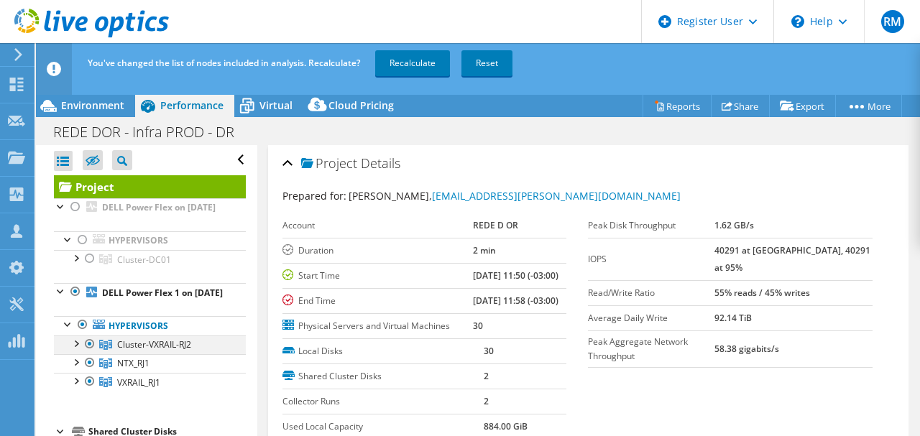
click at [88, 353] on div at bounding box center [90, 344] width 14 height 17
click at [422, 70] on link "Recalculate" at bounding box center [412, 63] width 75 height 26
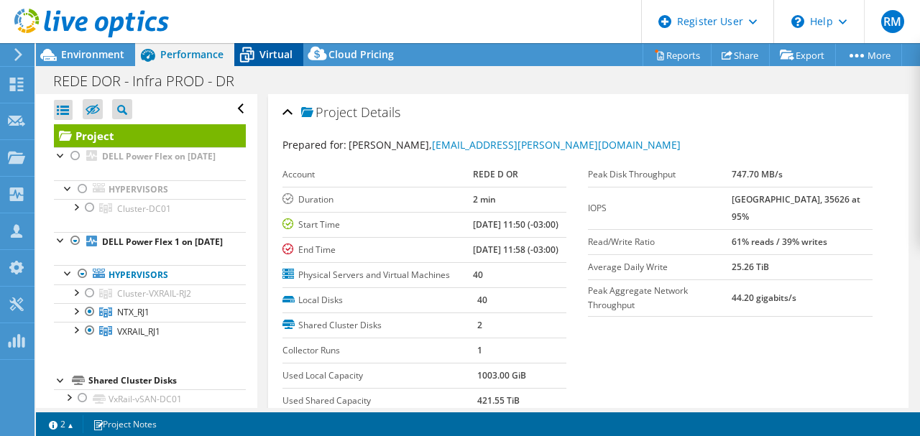
click at [255, 54] on icon at bounding box center [246, 54] width 25 height 25
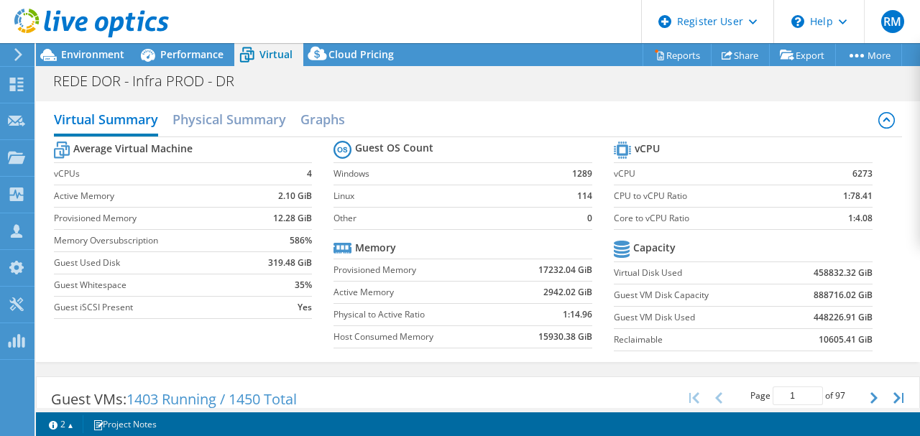
click at [880, 315] on section "vCPU vCPU 6273 CPU to vCPU Ratio 1:78.41 Core to vCPU Ratio 1:4.08 Capacity Vir…" at bounding box center [754, 248] width 280 height 221
